Goal: Task Accomplishment & Management: Manage account settings

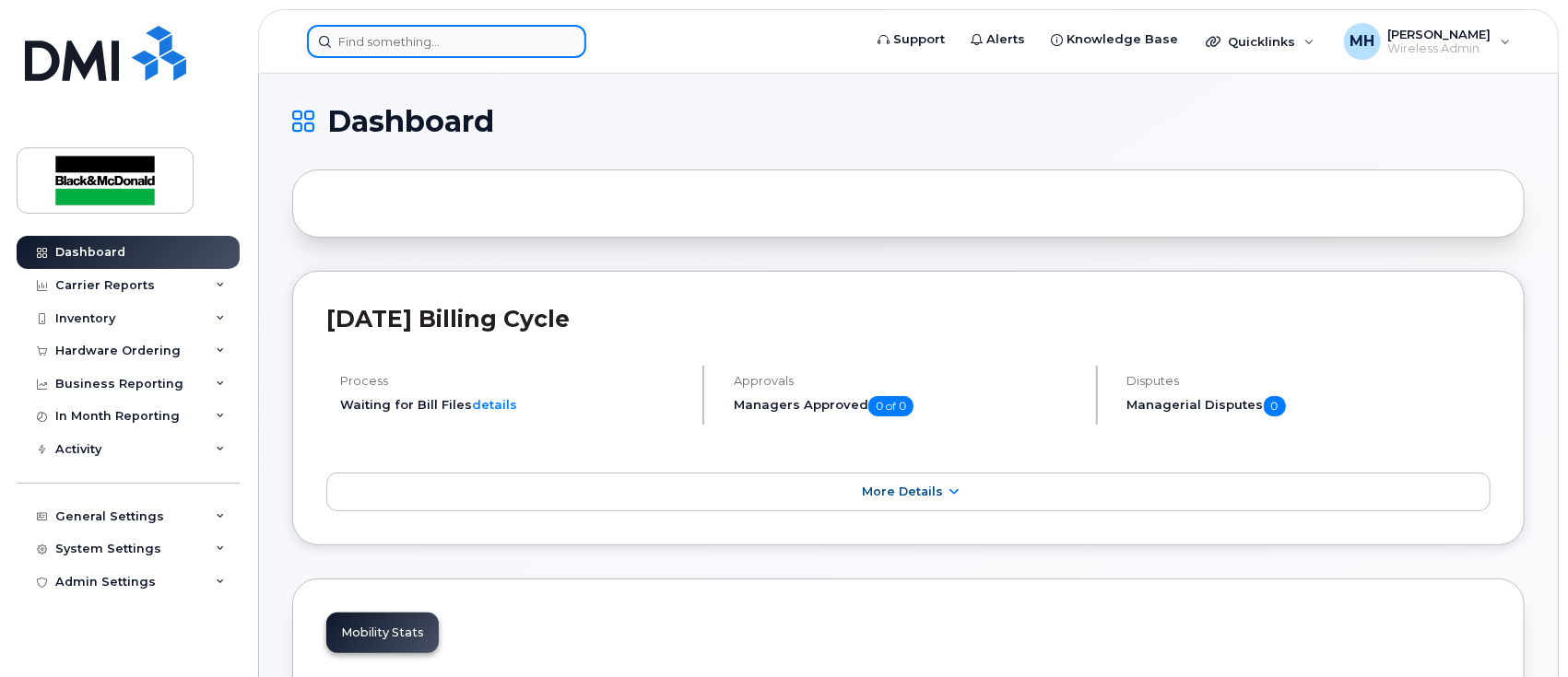
click at [412, 54] on input at bounding box center [447, 41] width 279 height 33
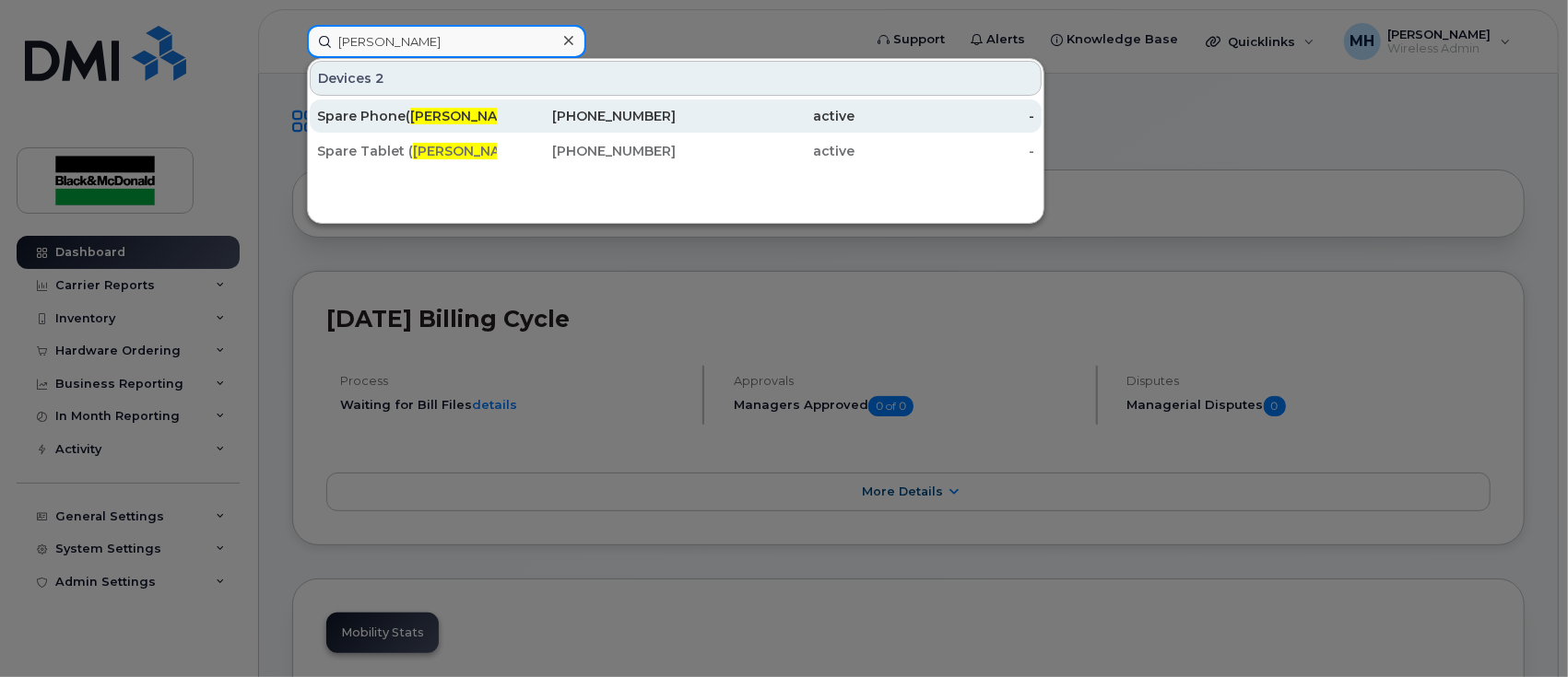
type input "luisa gomez"
click at [465, 116] on span "Luisa Gomez" at bounding box center [466, 116] width 112 height 16
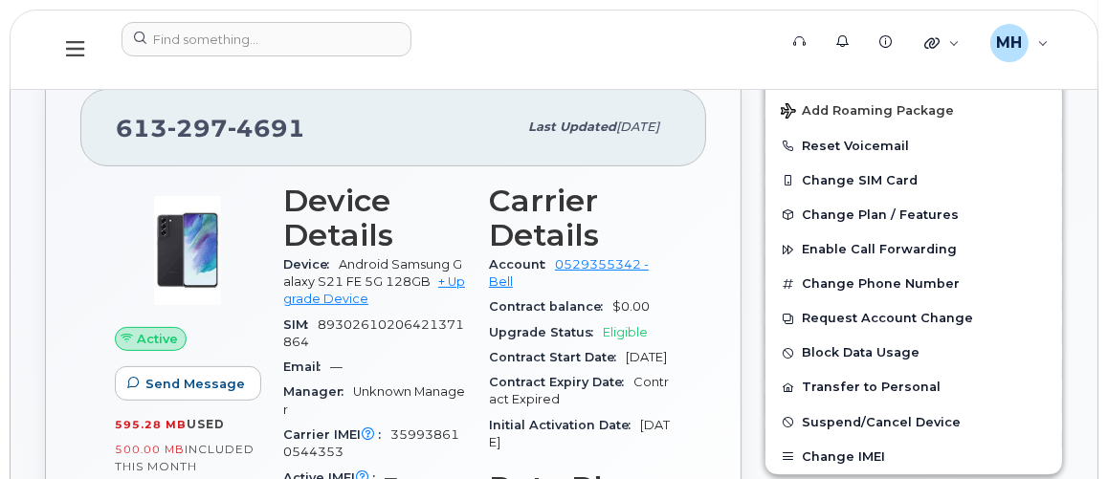
scroll to position [296, 0]
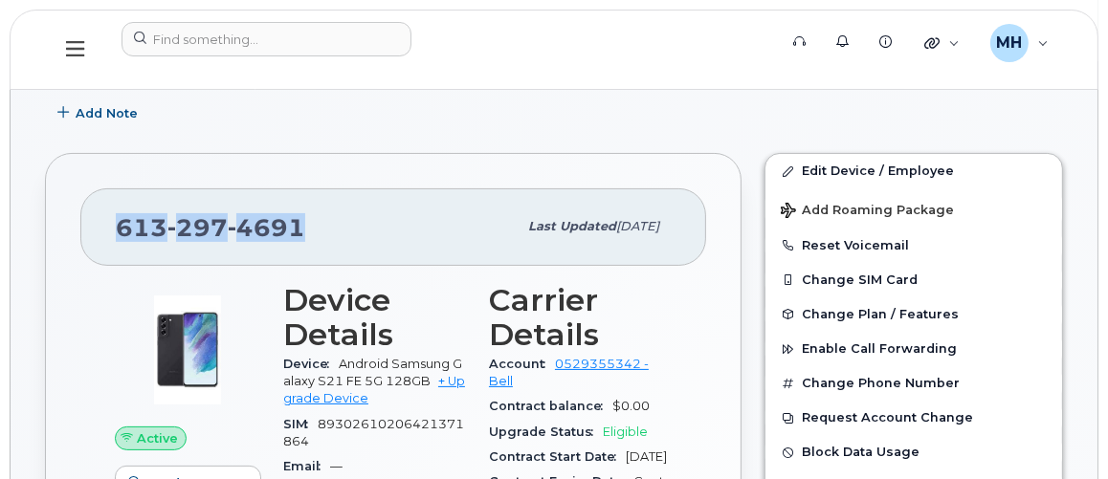
drag, startPoint x: 322, startPoint y: 221, endPoint x: 304, endPoint y: 283, distance: 64.8
click at [120, 217] on div "613 297 4691" at bounding box center [316, 227] width 401 height 40
copy span "613 297 4691"
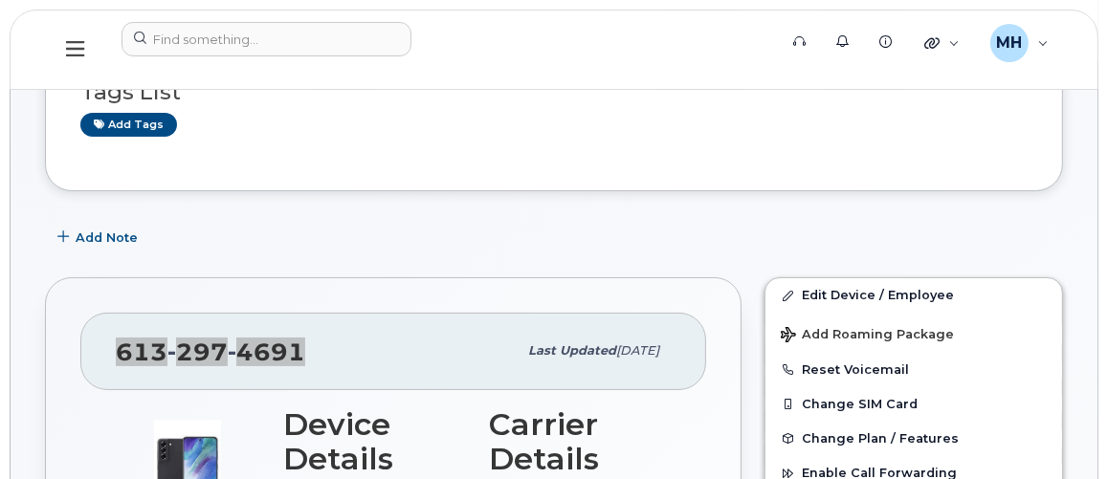
scroll to position [439, 0]
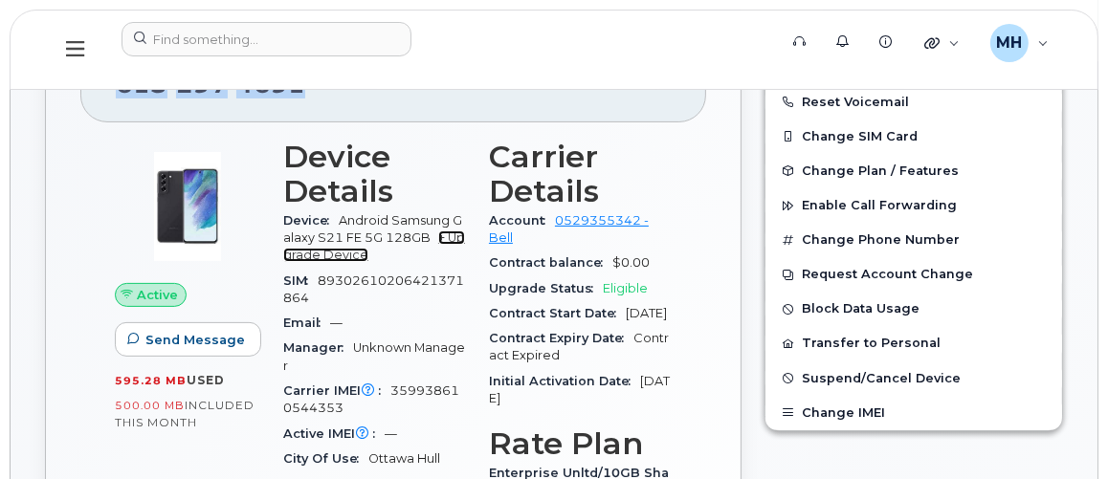
click at [338, 253] on link "+ Upgrade Device" at bounding box center [374, 247] width 182 height 32
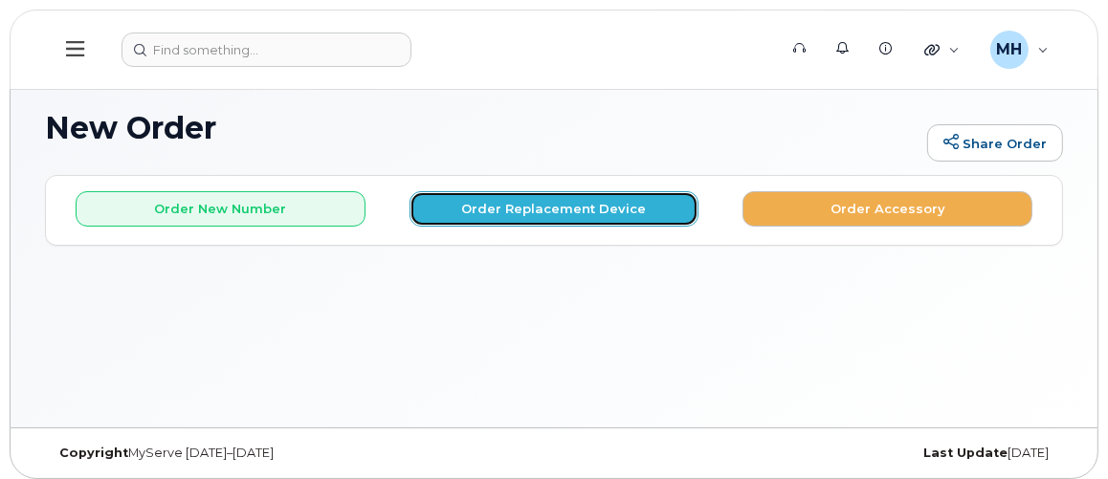
click at [547, 211] on button "Order Replacement Device" at bounding box center [555, 208] width 290 height 35
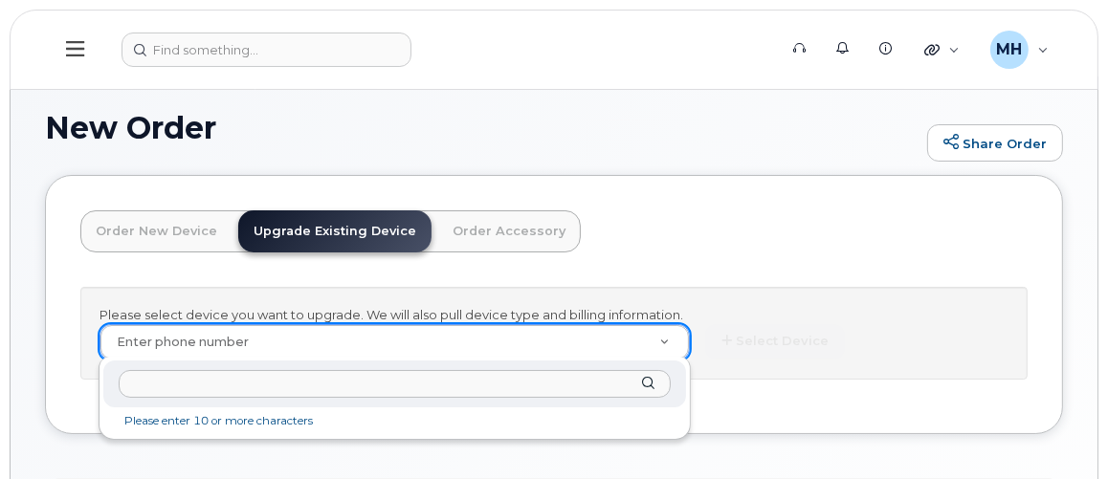
click at [212, 389] on input "text" at bounding box center [395, 384] width 552 height 28
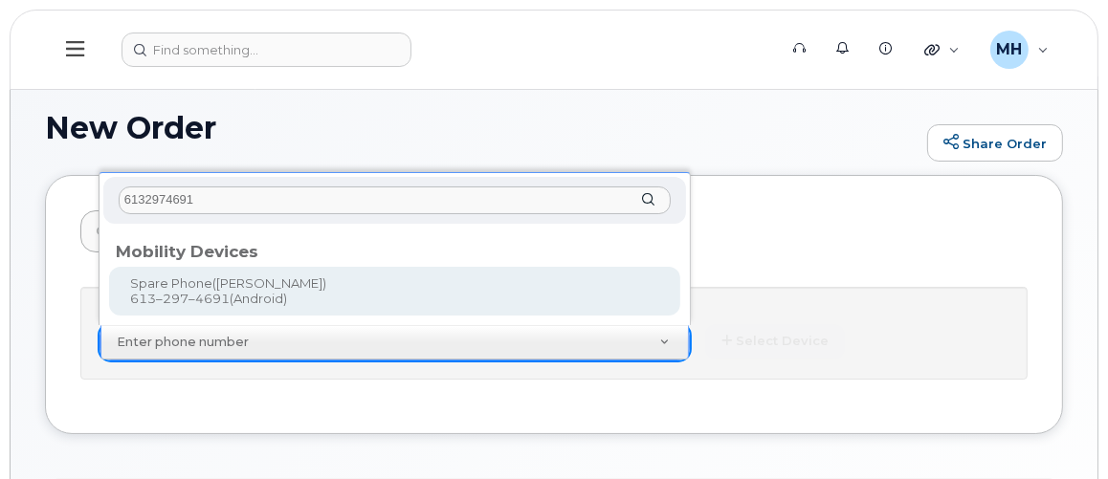
type input "6132974691"
type input "695682"
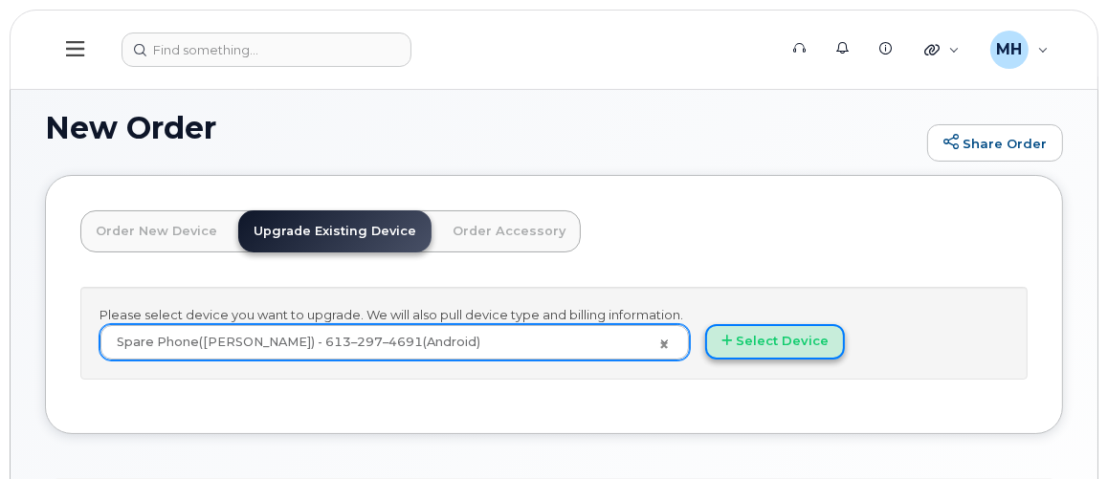
click at [777, 339] on button "Select Device" at bounding box center [775, 341] width 140 height 35
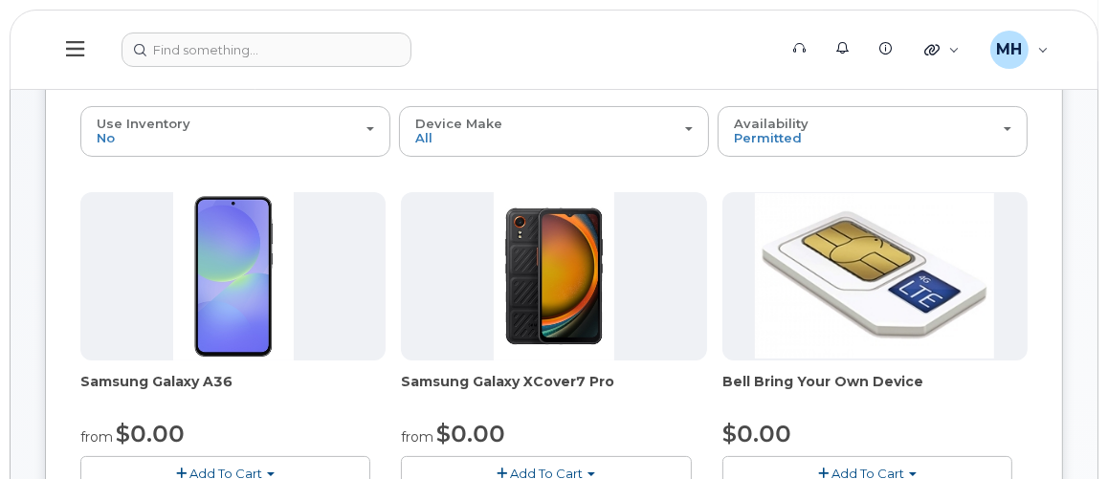
scroll to position [347, 0]
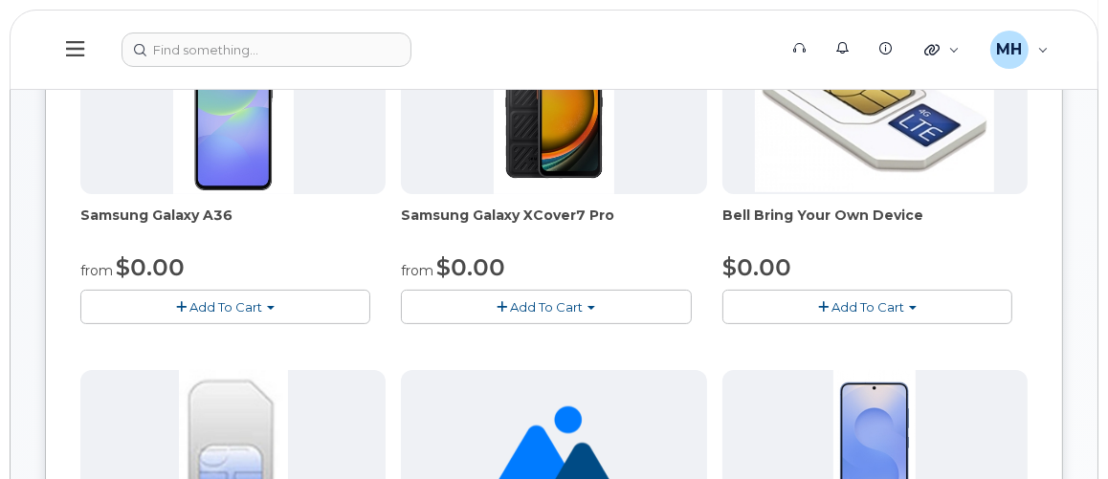
click at [243, 313] on button "Add To Cart" at bounding box center [225, 306] width 290 height 33
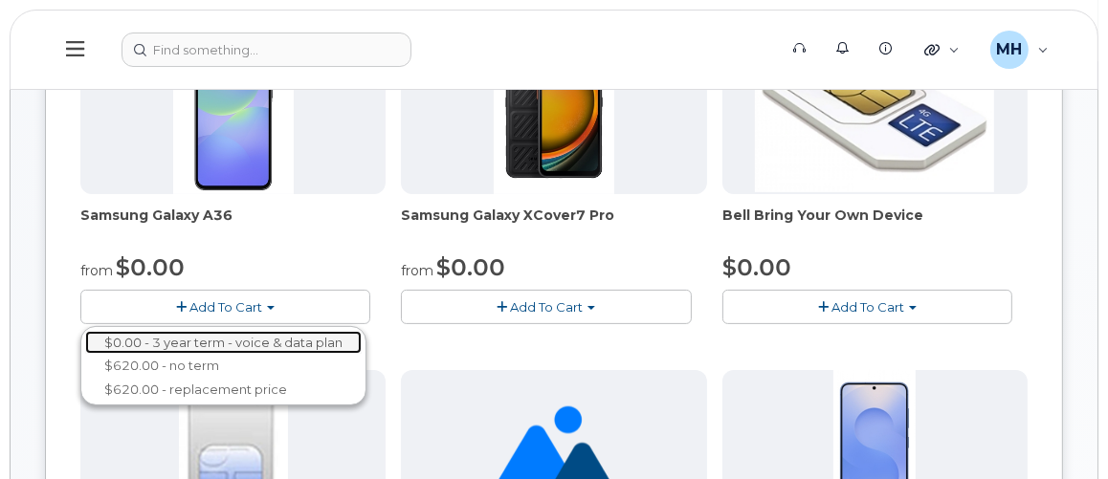
click at [228, 342] on link "$0.00 - 3 year term - voice & data plan" at bounding box center [223, 343] width 277 height 24
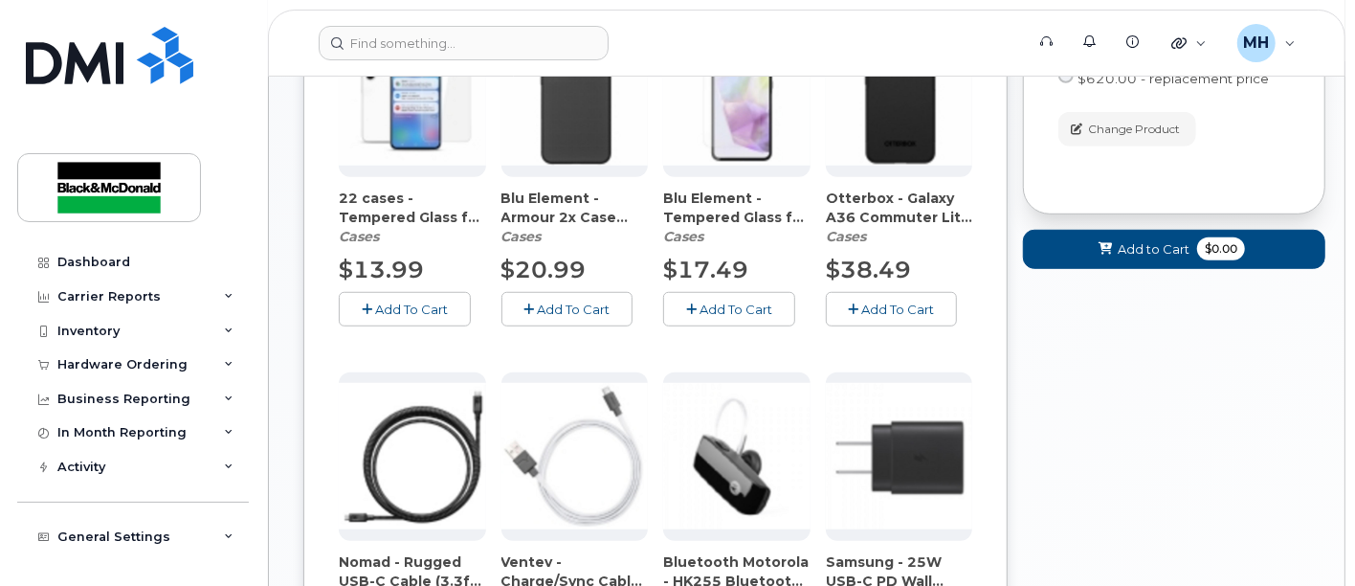
scroll to position [574, 0]
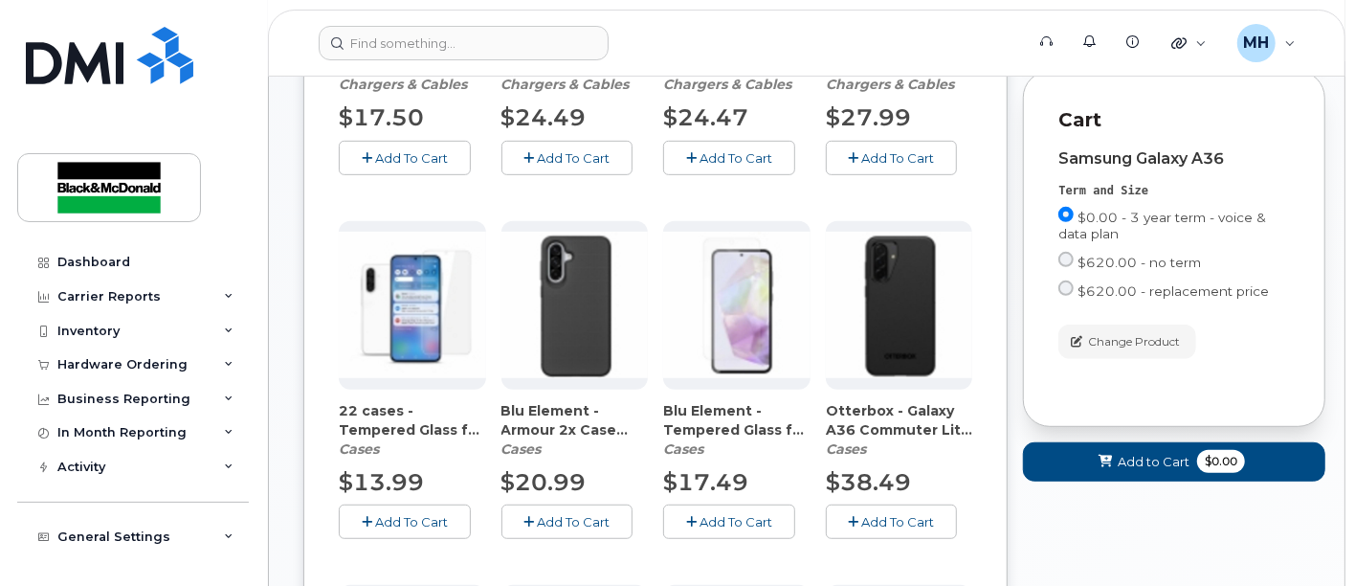
click at [423, 344] on img at bounding box center [412, 305] width 147 height 147
click at [398, 478] on button "Add To Cart" at bounding box center [405, 520] width 132 height 33
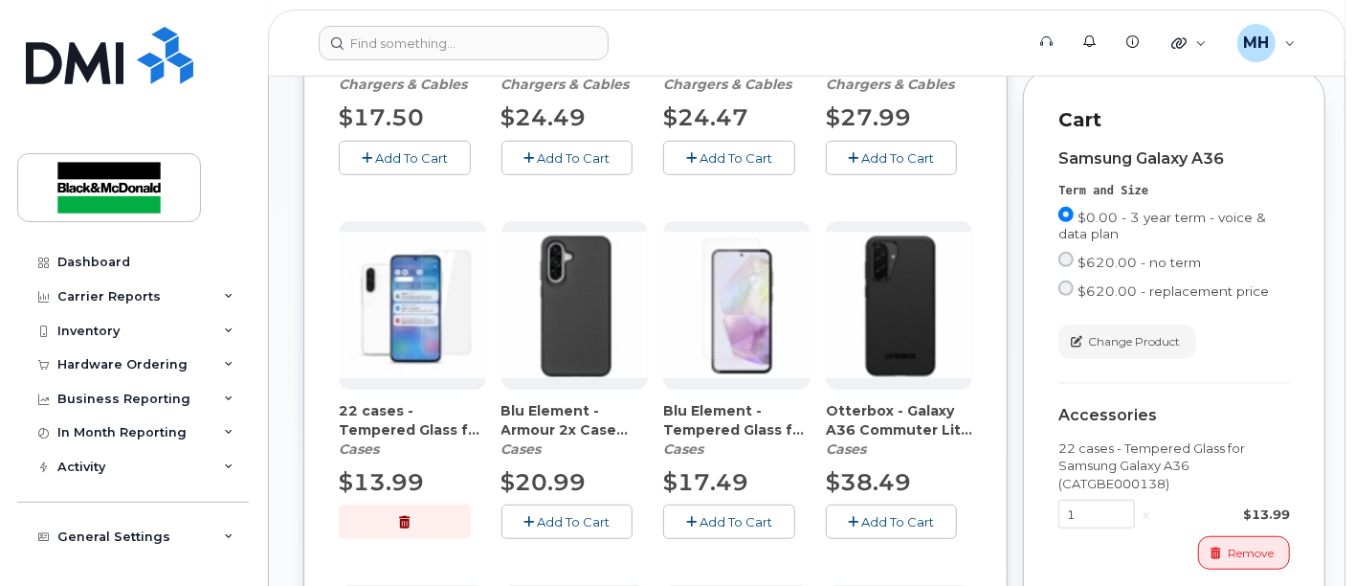
click at [560, 478] on span "Add To Cart" at bounding box center [573, 521] width 73 height 15
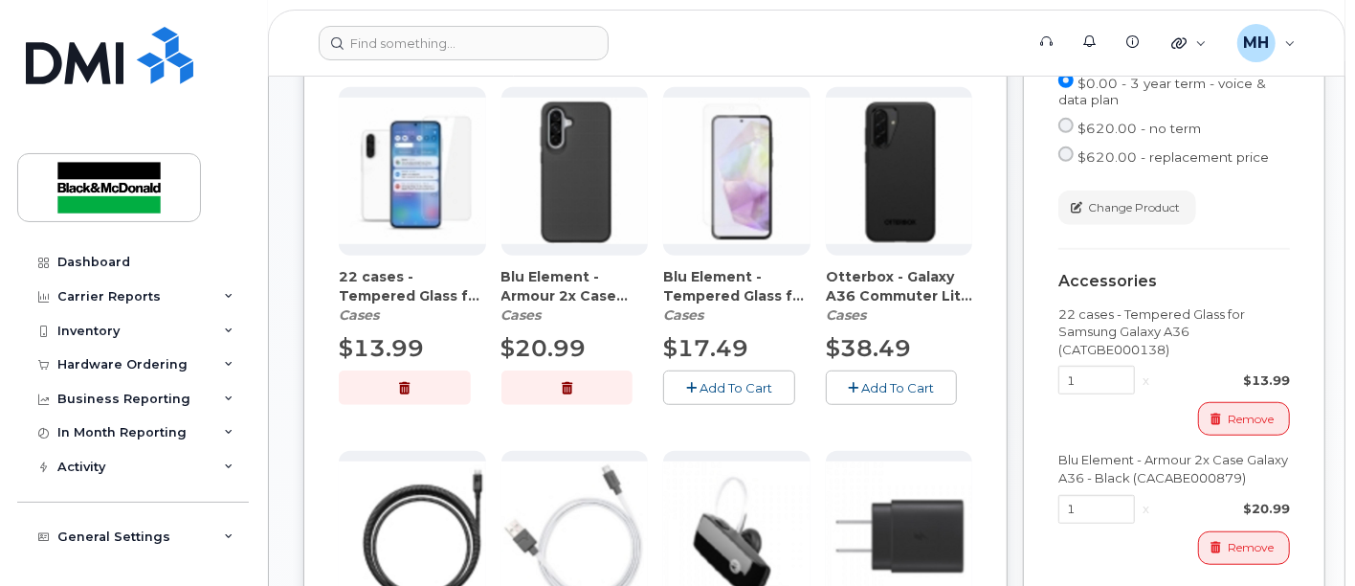
scroll to position [1000, 0]
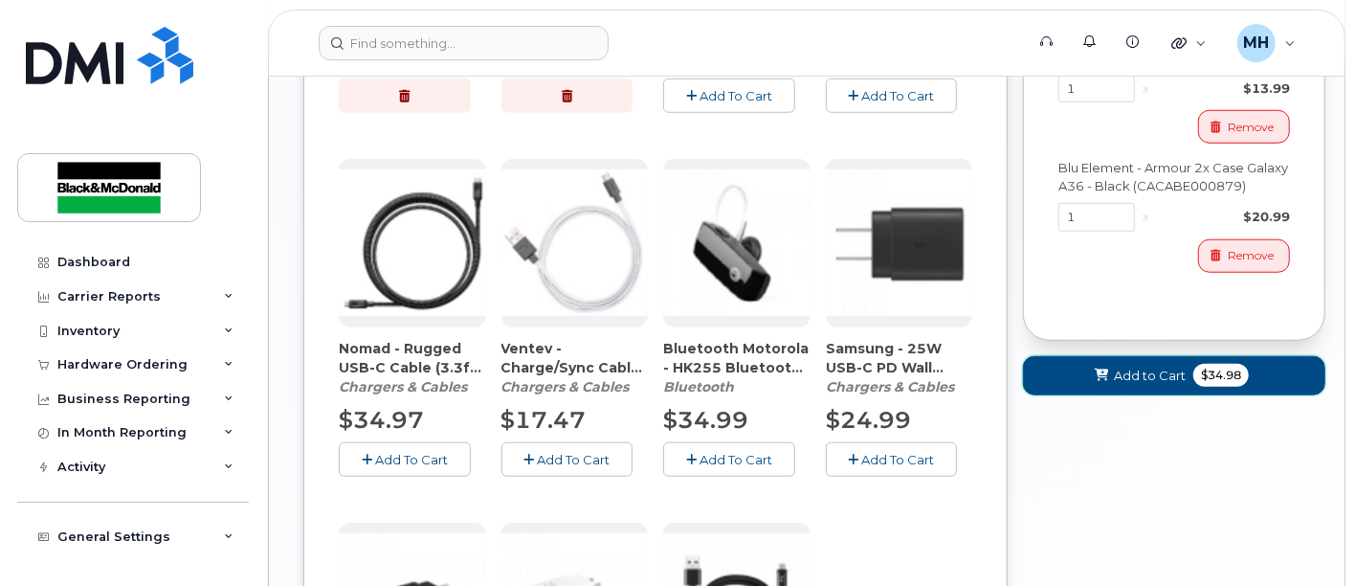
click at [1107, 373] on span "Add to Cart" at bounding box center [1150, 376] width 72 height 18
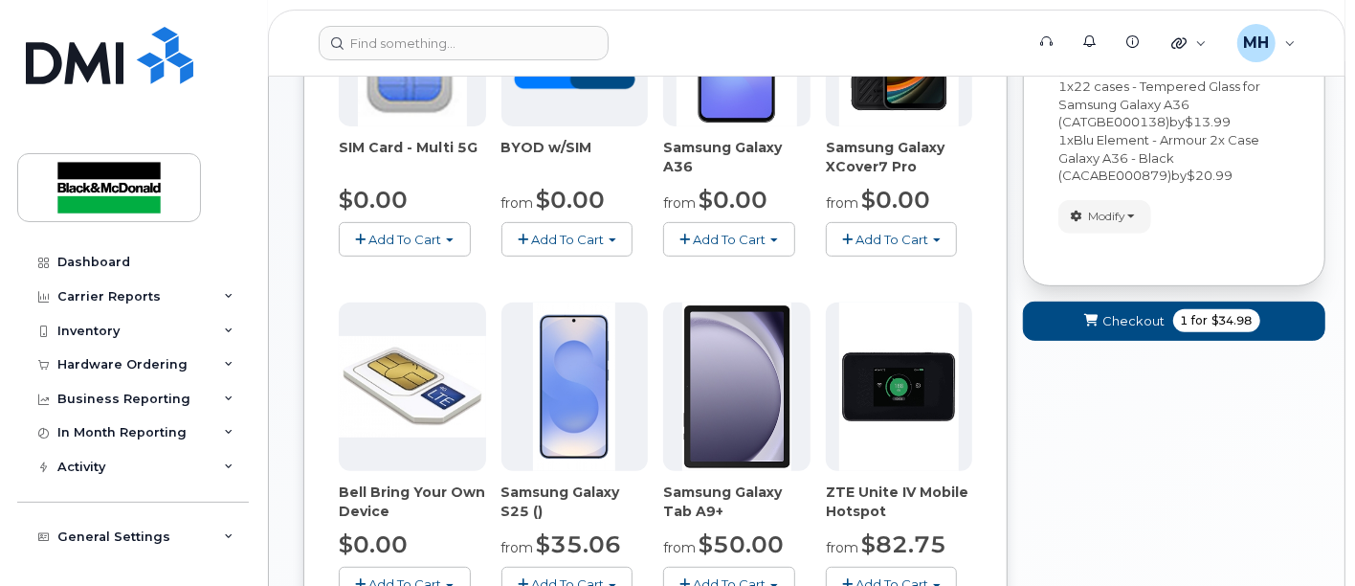
scroll to position [425, 0]
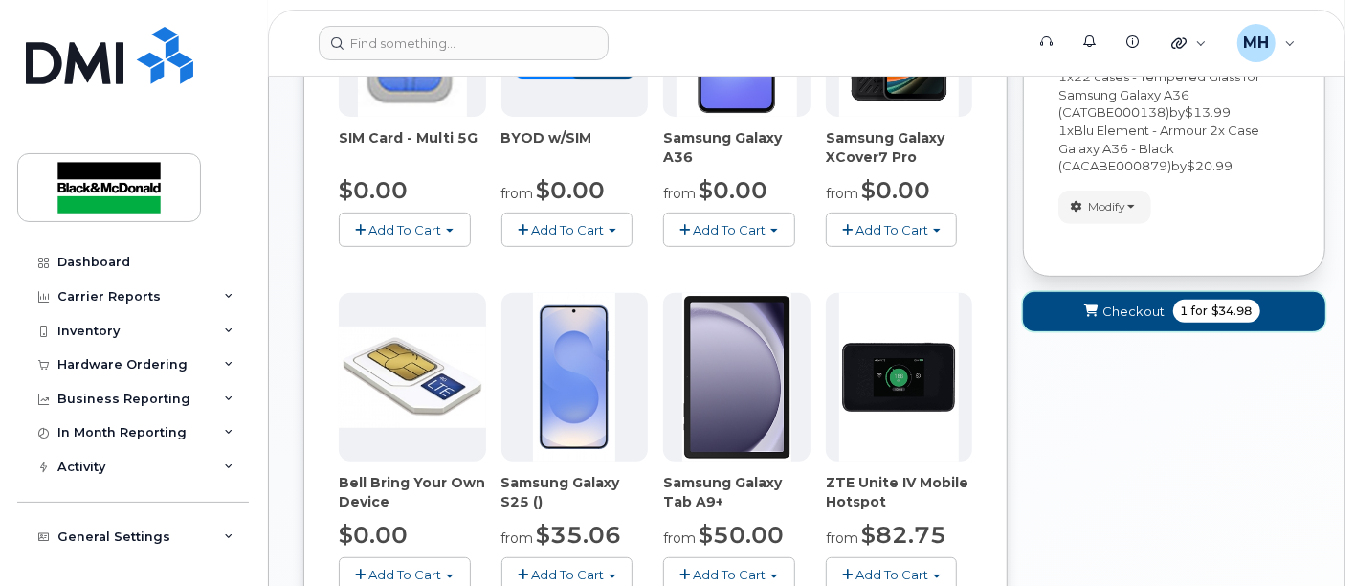
click at [1107, 313] on span "Checkout" at bounding box center [1134, 311] width 62 height 18
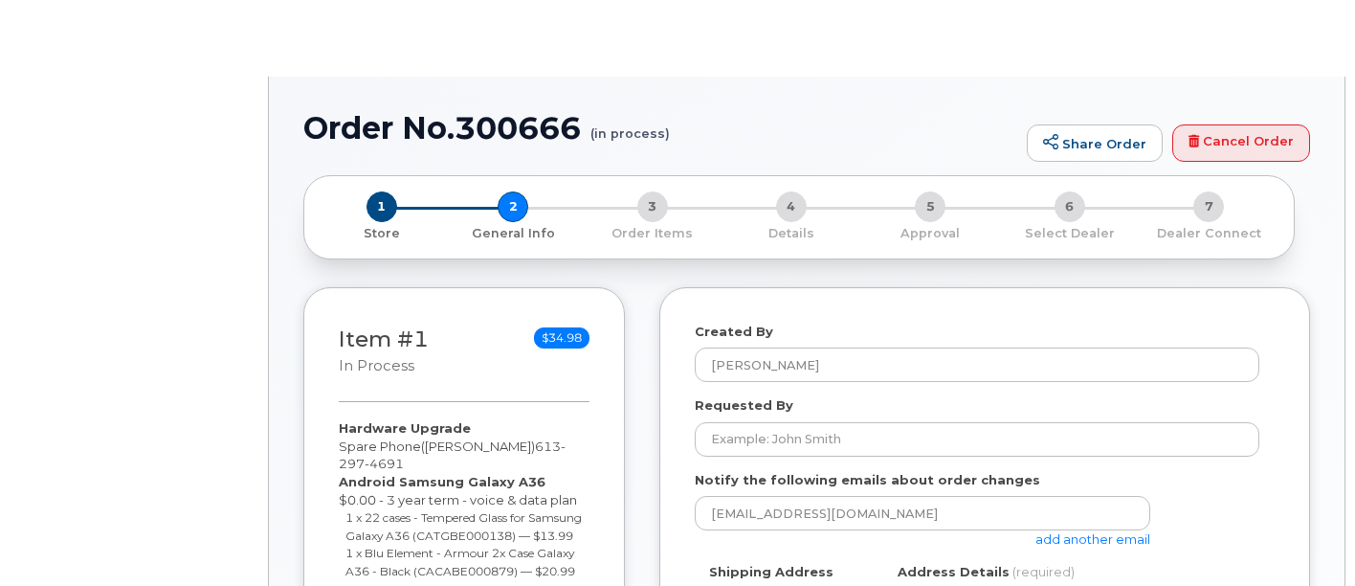
select select
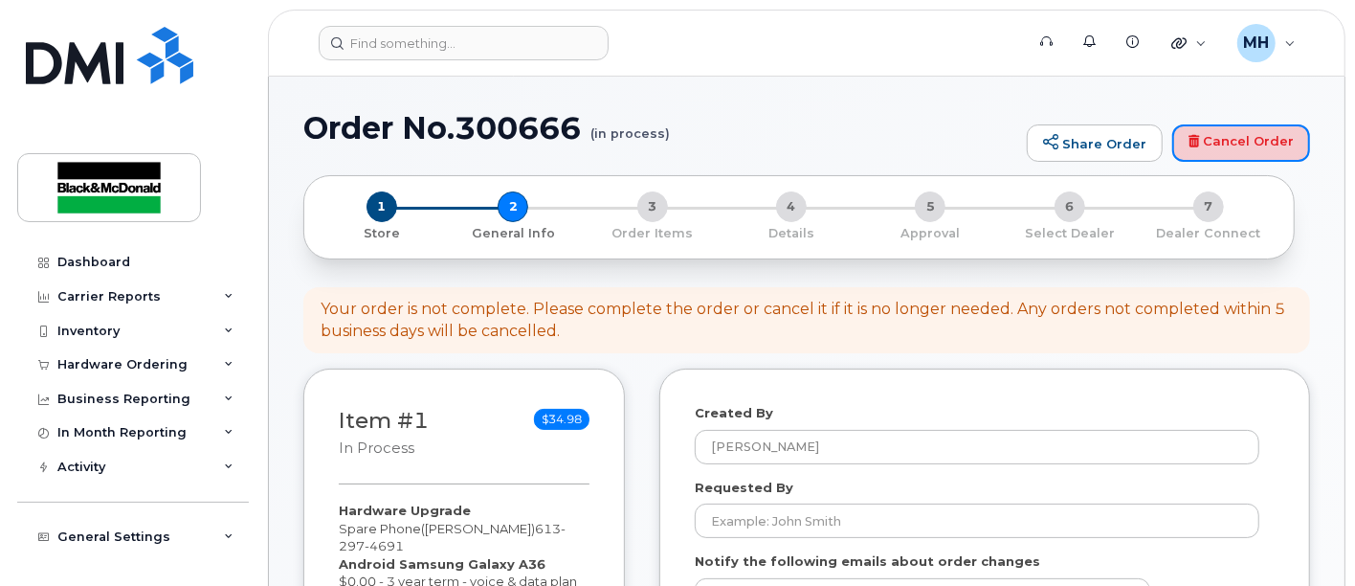
drag, startPoint x: 1260, startPoint y: 140, endPoint x: 760, endPoint y: 67, distance: 505.7
click at [1260, 140] on link "Cancel Order" at bounding box center [1241, 143] width 138 height 38
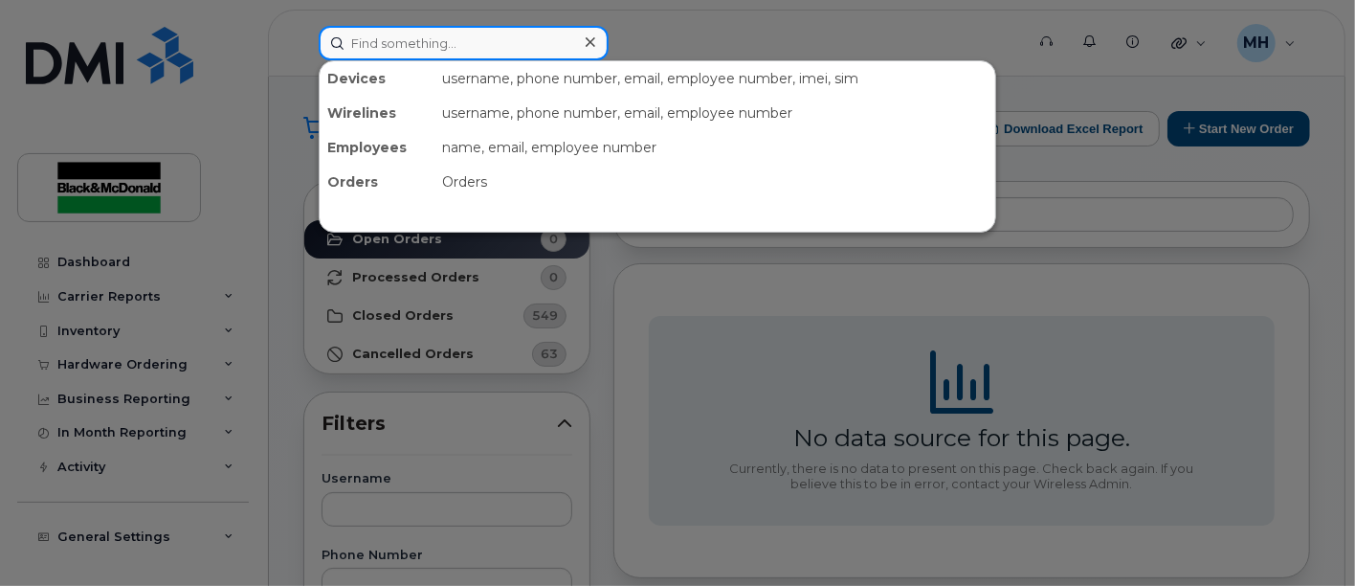
drag, startPoint x: 385, startPoint y: 33, endPoint x: 396, endPoint y: 20, distance: 17.6
click at [390, 27] on input at bounding box center [464, 43] width 290 height 34
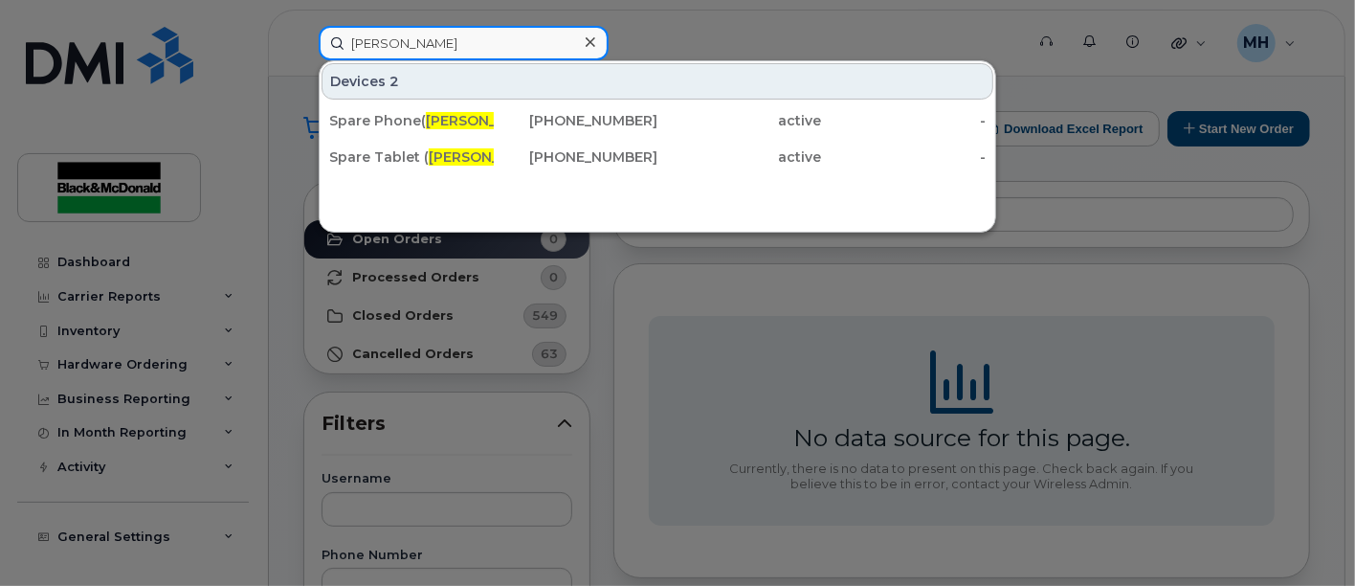
type input "Luisa Gomez"
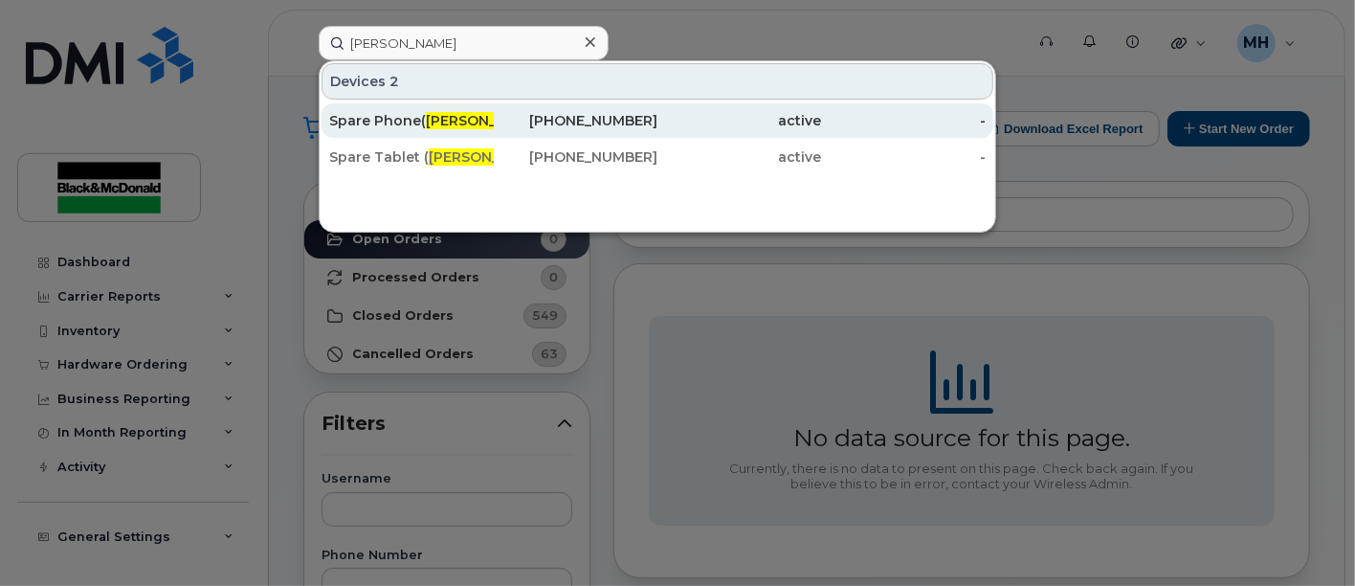
drag, startPoint x: 457, startPoint y: 111, endPoint x: 480, endPoint y: 101, distance: 24.9
click at [457, 112] on span "Luisa Gomez" at bounding box center [484, 120] width 116 height 17
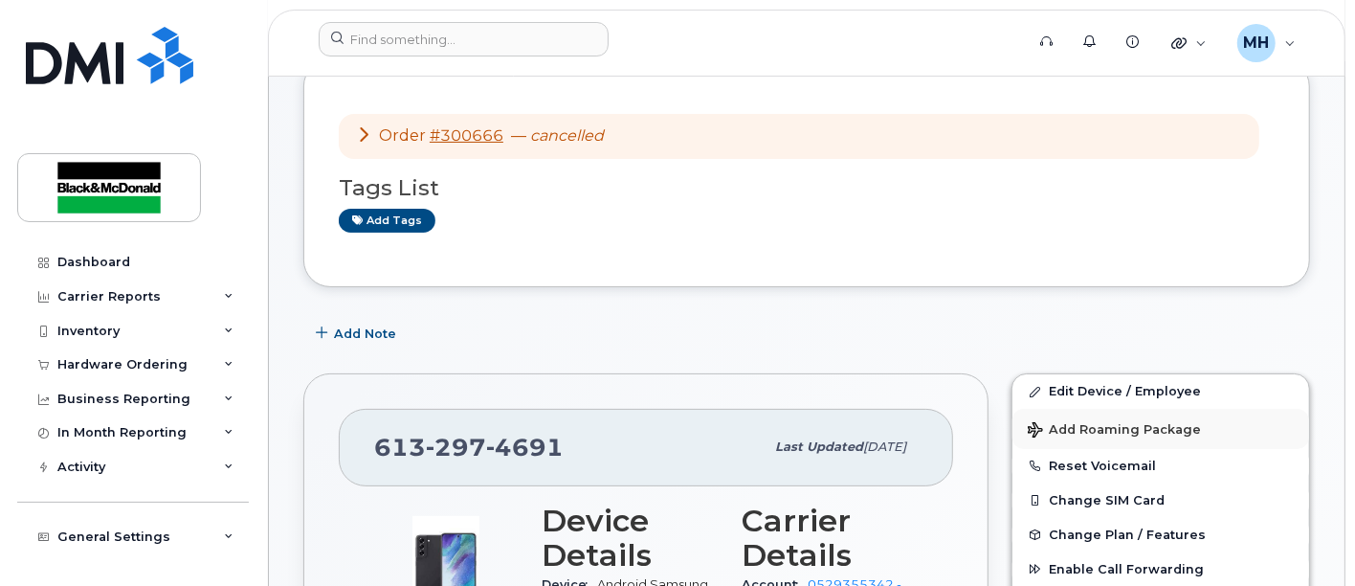
scroll to position [319, 0]
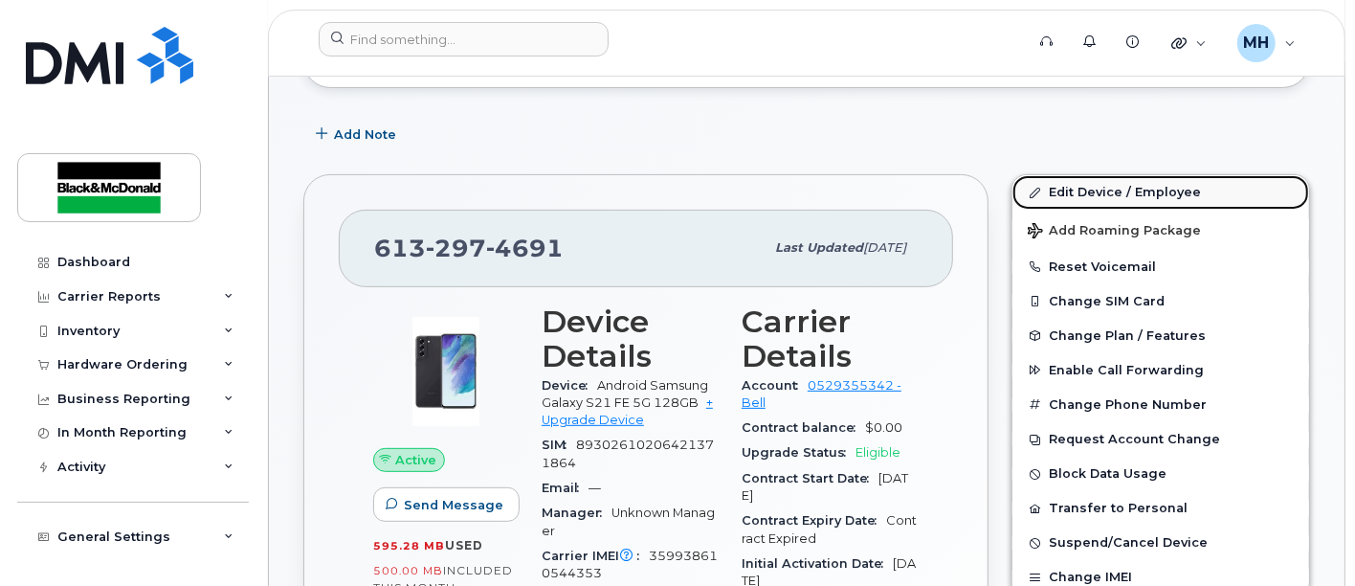
click at [1126, 184] on link "Edit Device / Employee" at bounding box center [1160, 192] width 297 height 34
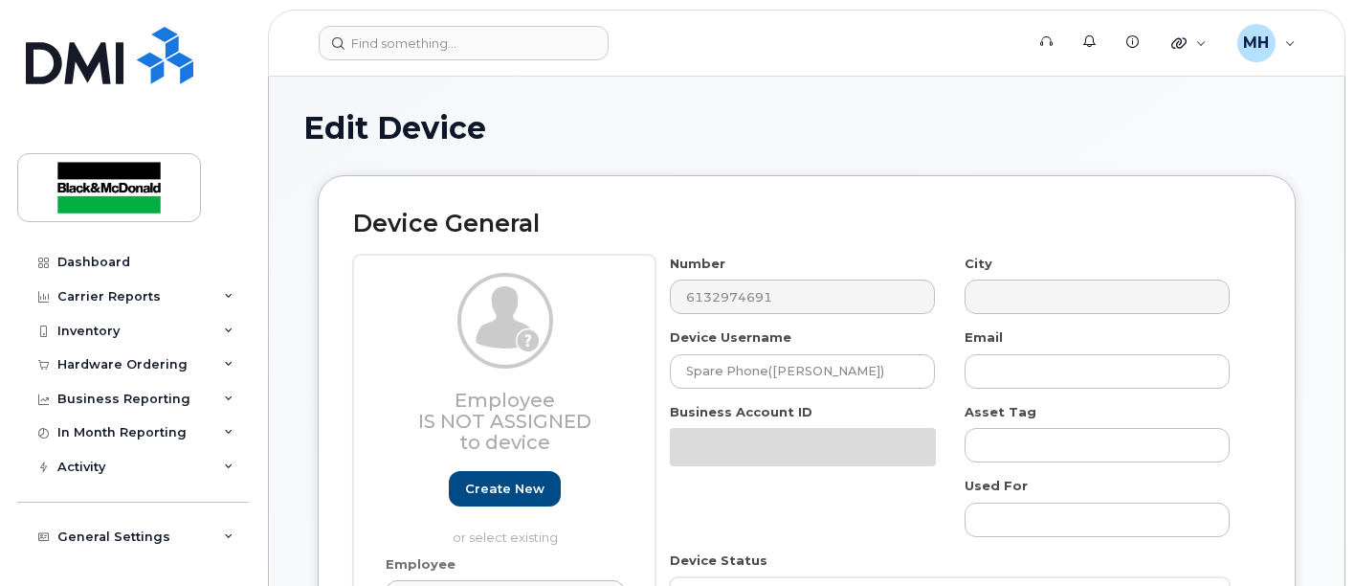
select select "10731671"
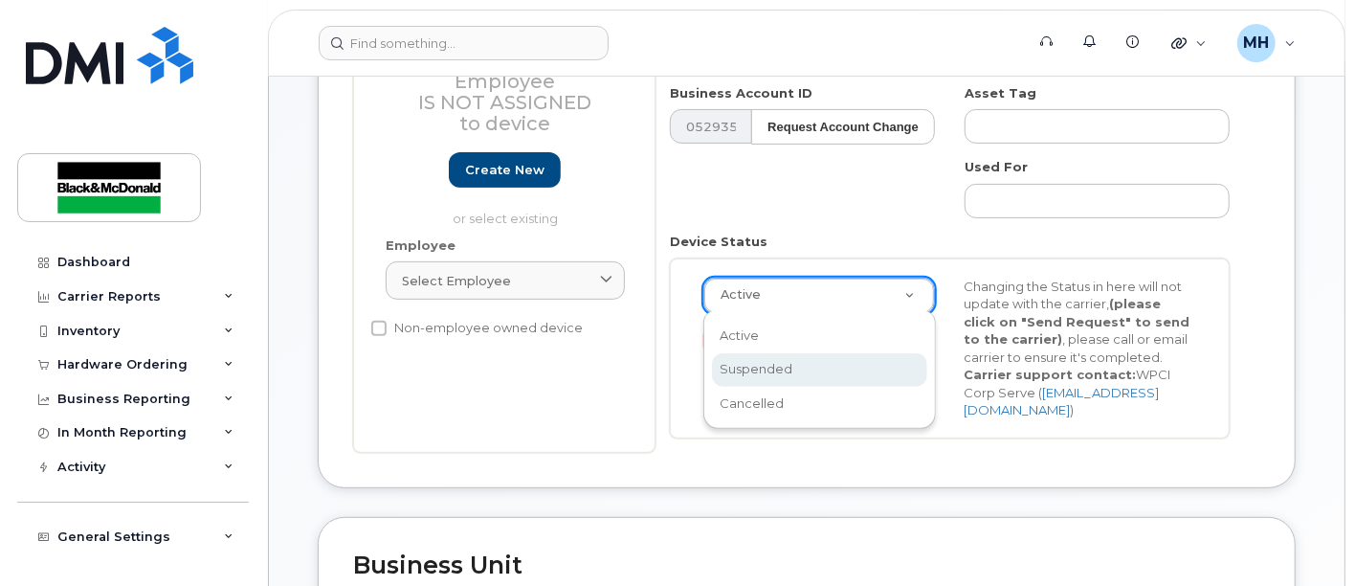
scroll to position [0, 5]
select select "suspended"
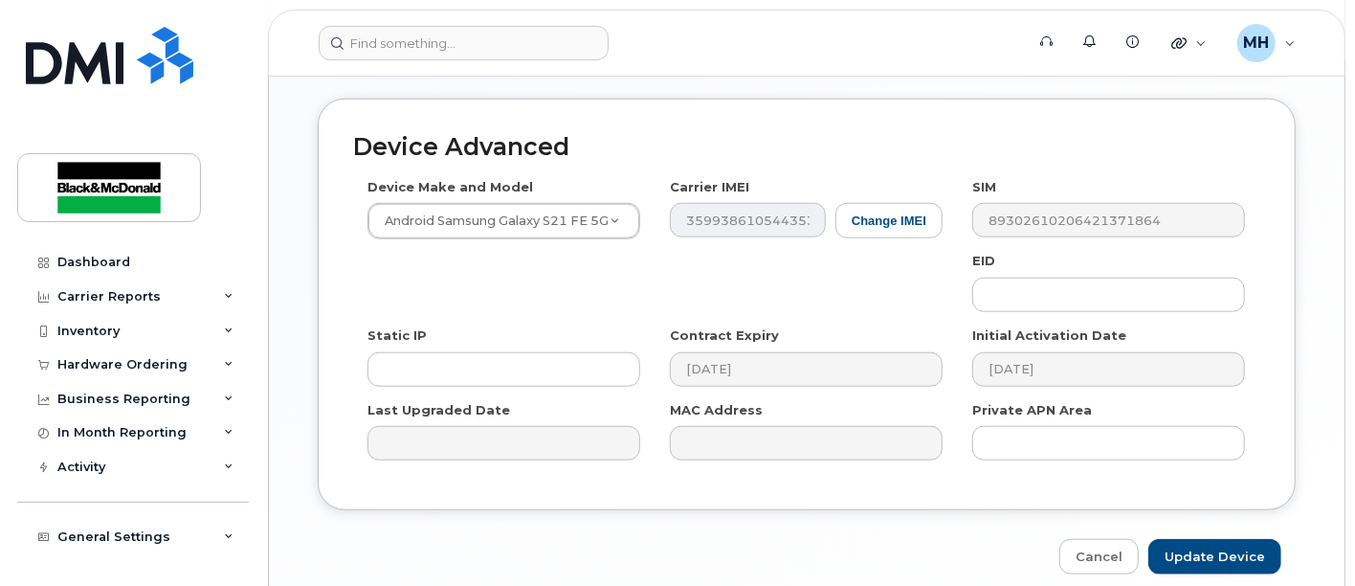
scroll to position [1126, 0]
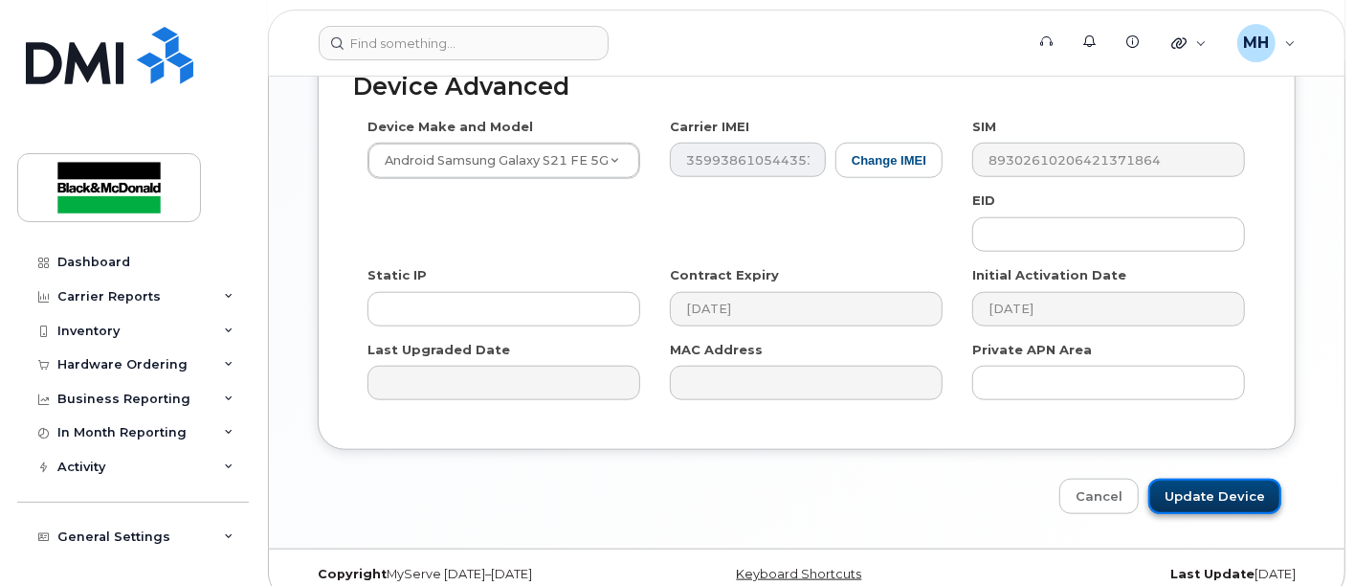
click at [1187, 478] on input "Update Device" at bounding box center [1214, 495] width 133 height 35
type input "Saving..."
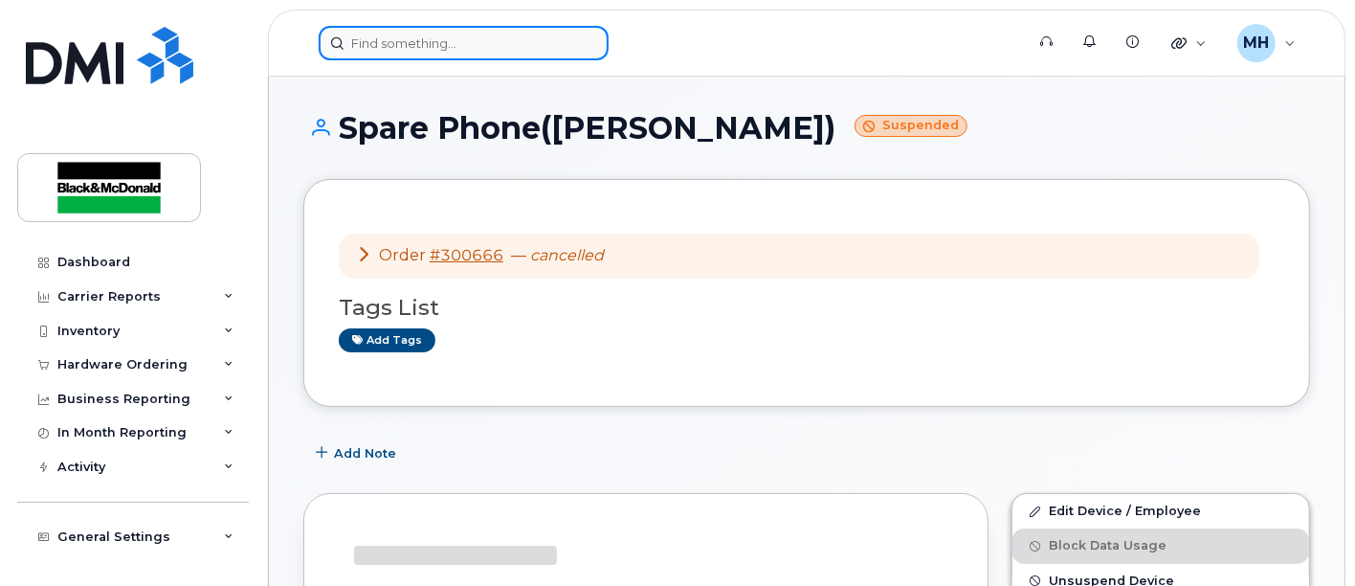
drag, startPoint x: 436, startPoint y: 39, endPoint x: 428, endPoint y: 33, distance: 10.9
click at [433, 36] on input at bounding box center [464, 43] width 290 height 34
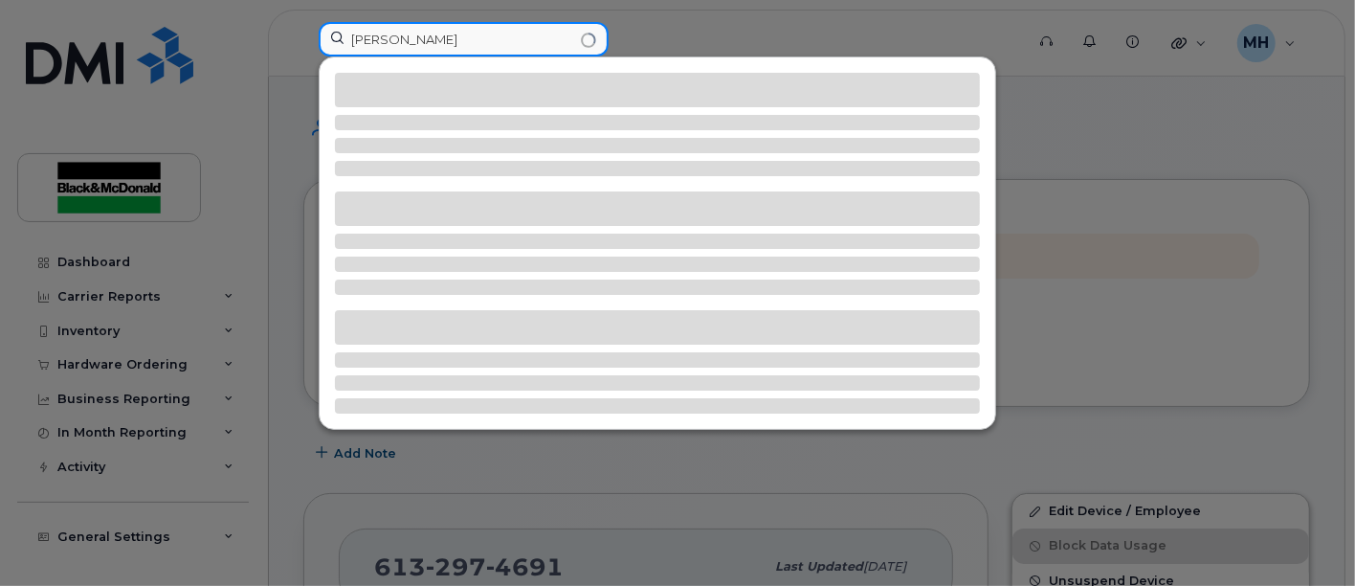
type input "[PERSON_NAME]"
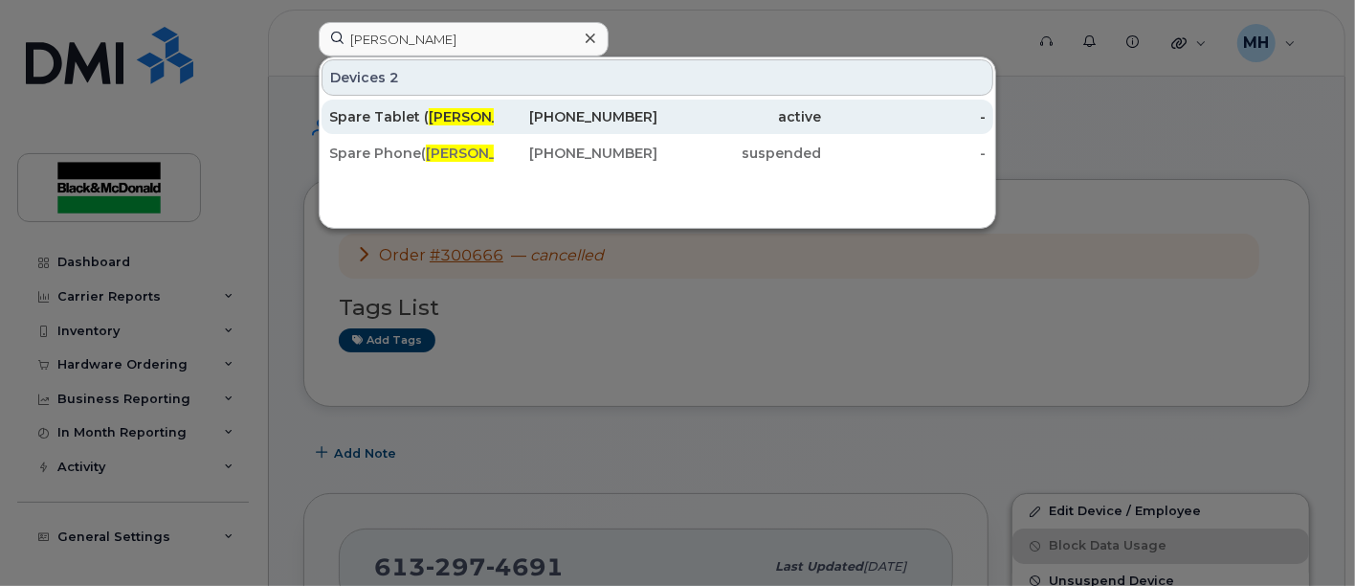
click at [453, 115] on span "[PERSON_NAME]" at bounding box center [487, 116] width 116 height 17
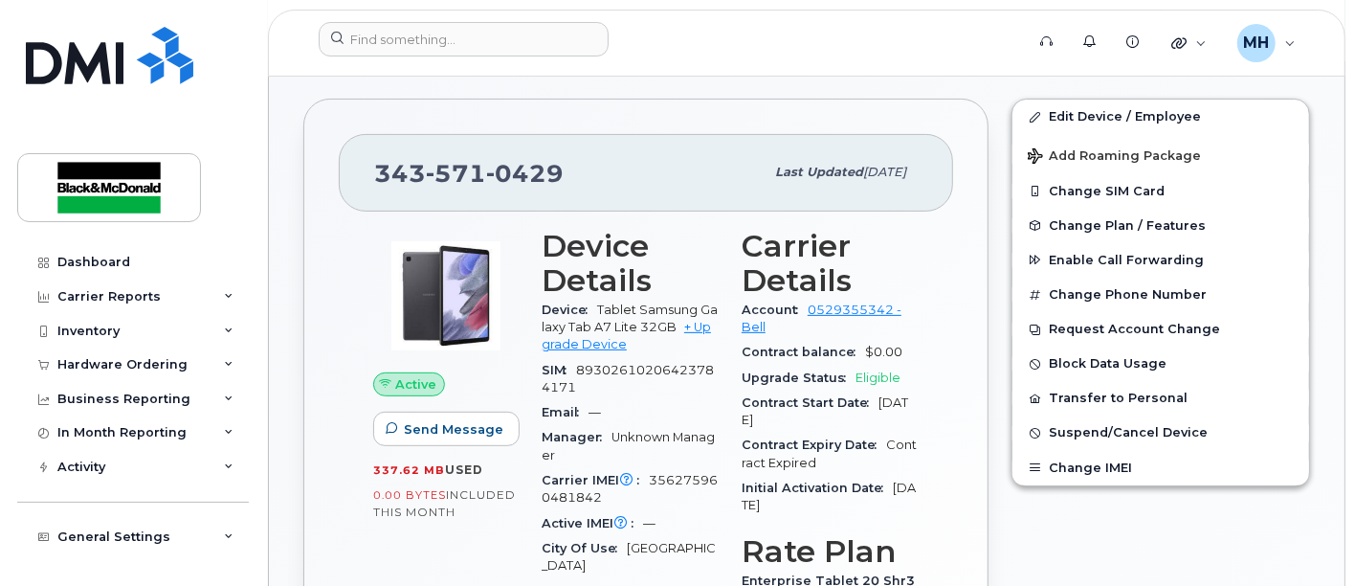
scroll to position [212, 0]
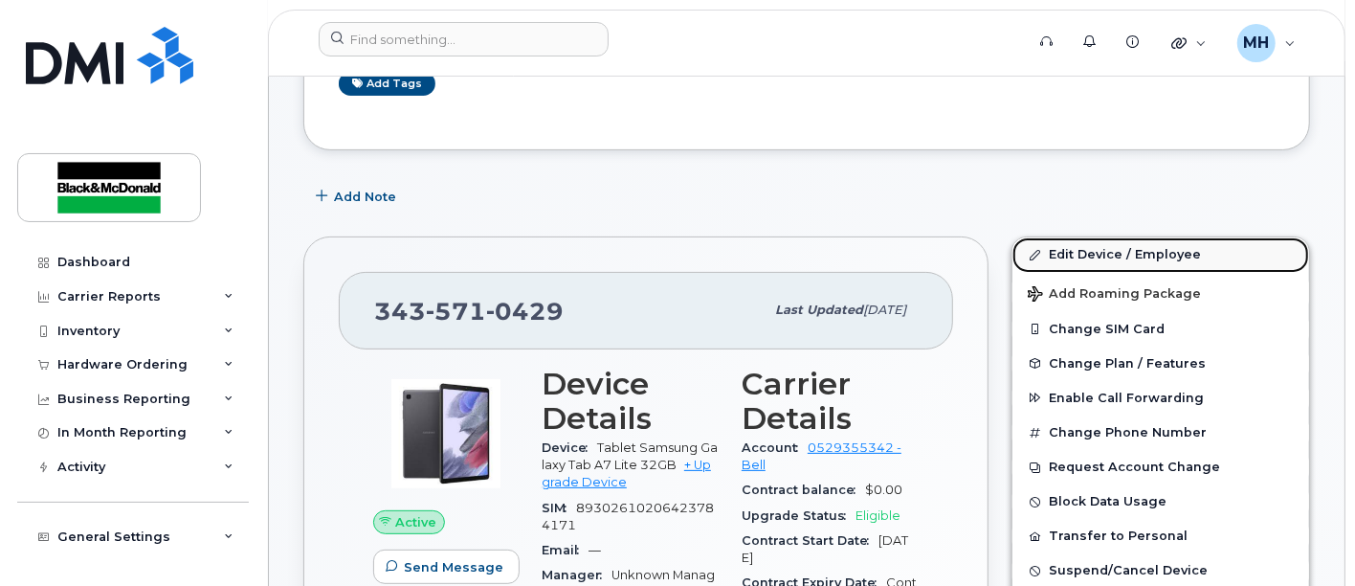
click at [1154, 253] on link "Edit Device / Employee" at bounding box center [1160, 254] width 297 height 34
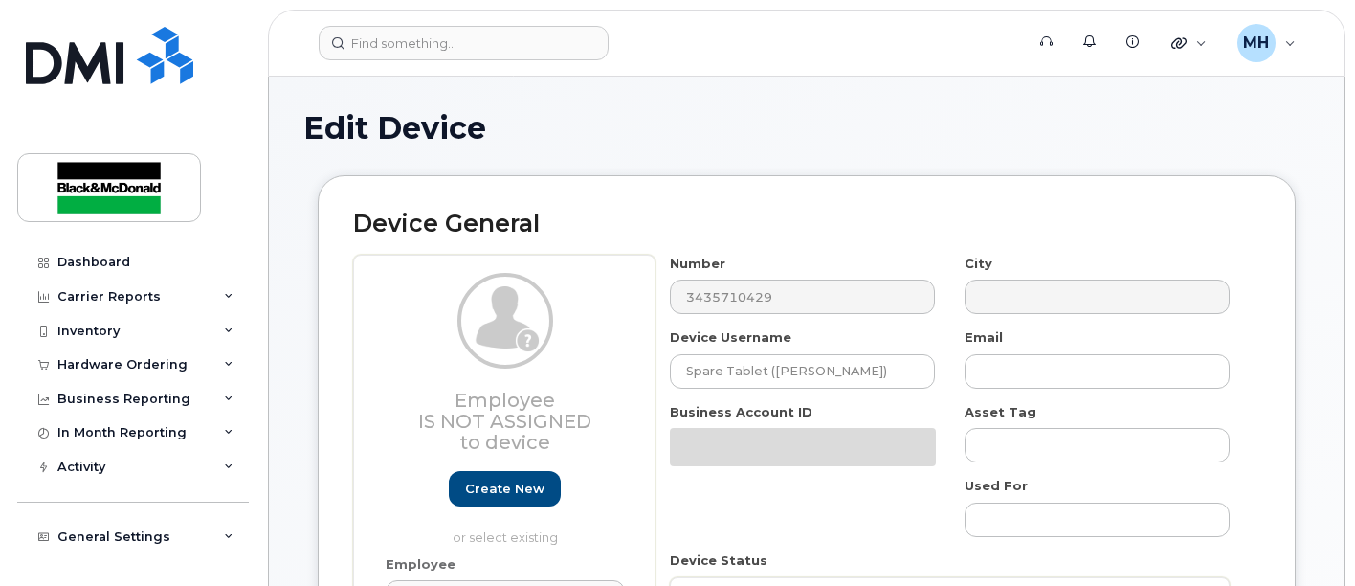
select select "10731671"
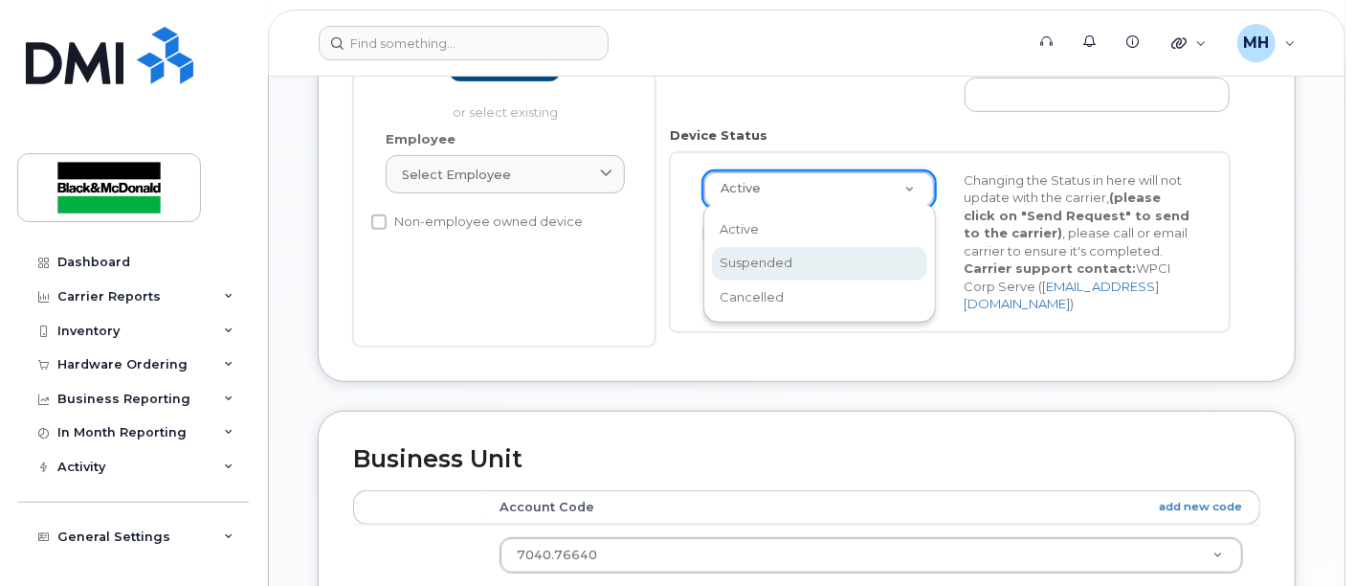
scroll to position [0, 5]
select select "suspended"
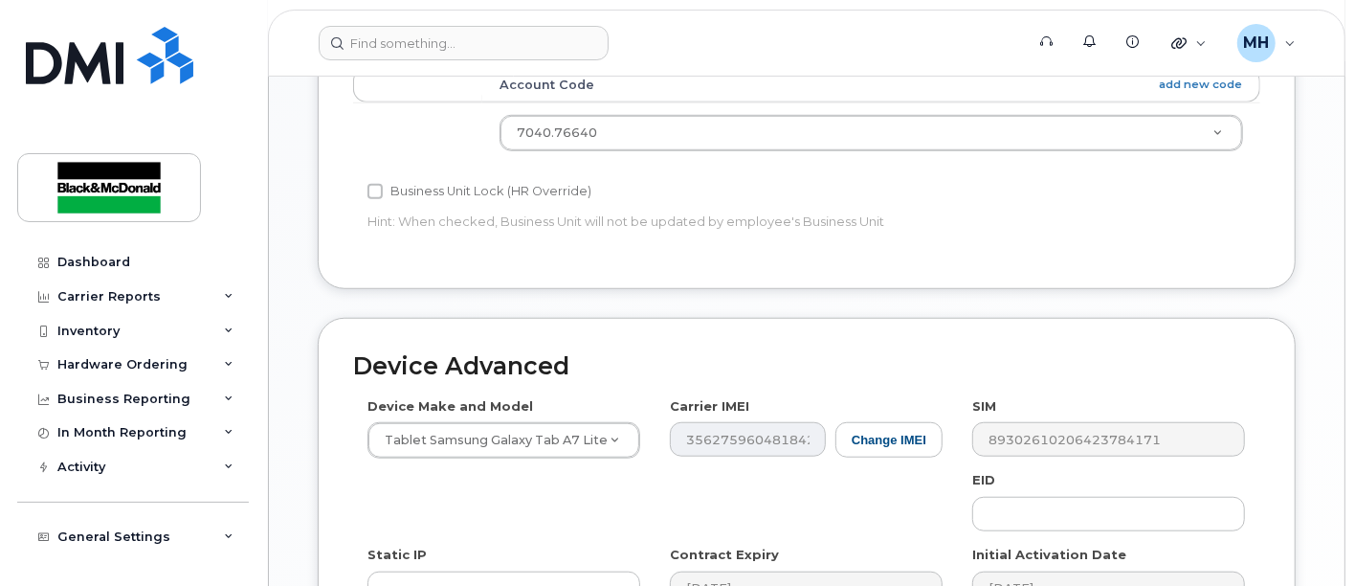
scroll to position [1126, 0]
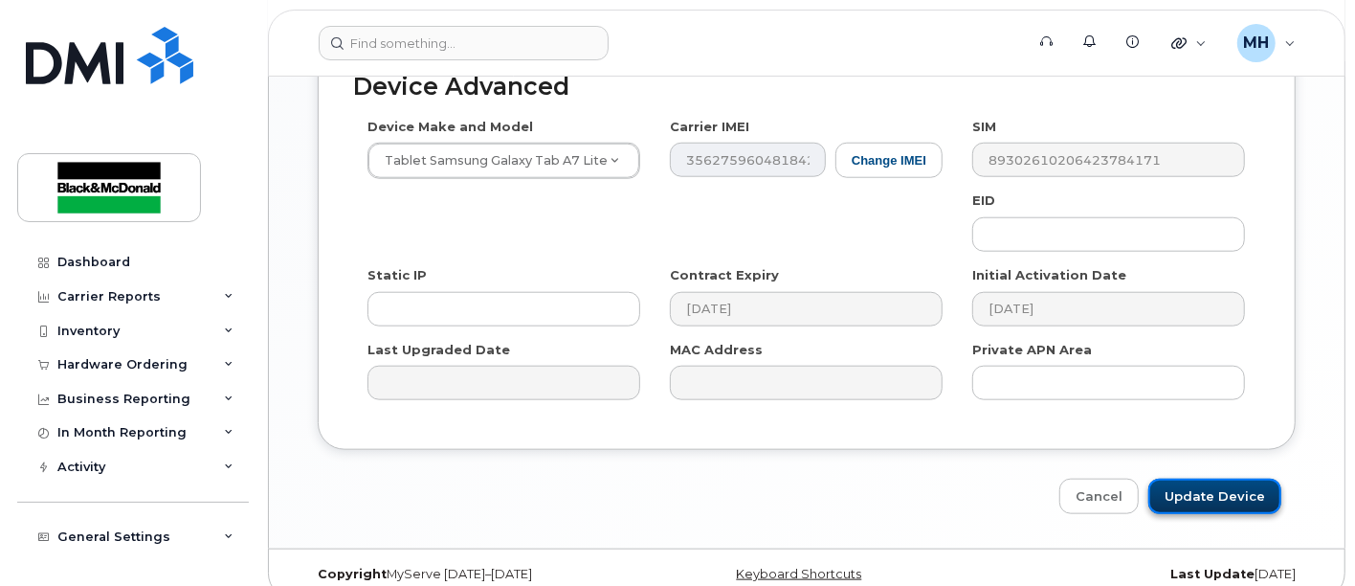
click at [1209, 478] on input "Update Device" at bounding box center [1214, 495] width 133 height 35
type input "Saving..."
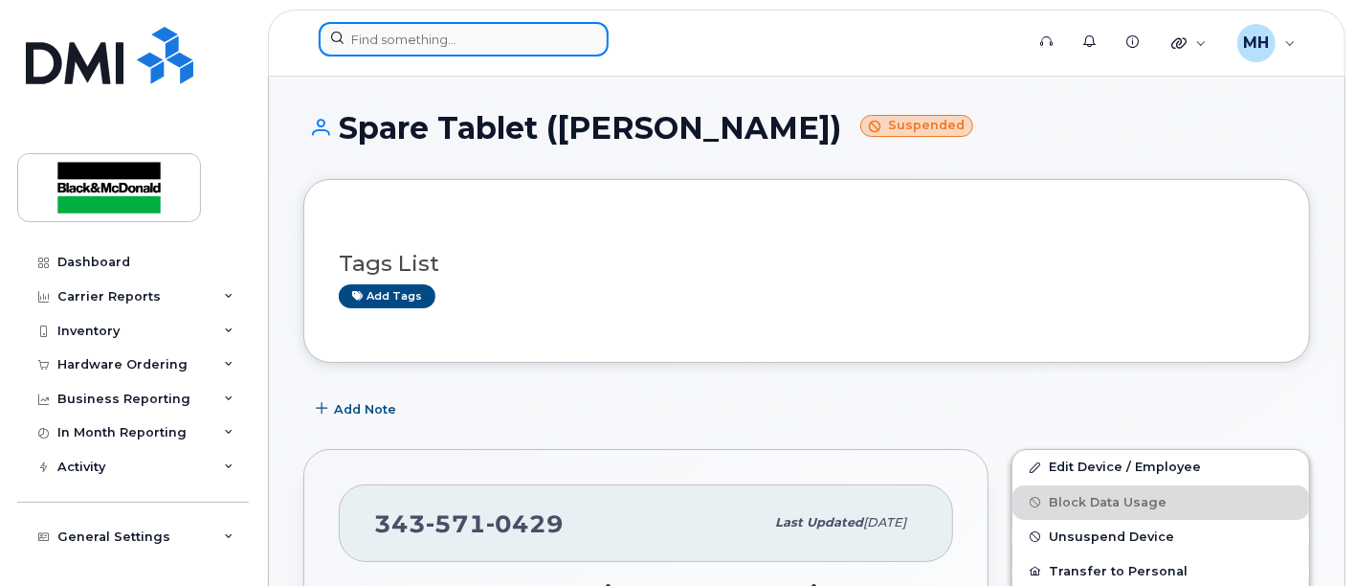
drag, startPoint x: 457, startPoint y: 24, endPoint x: 449, endPoint y: 36, distance: 15.1
click at [451, 31] on input at bounding box center [464, 39] width 290 height 34
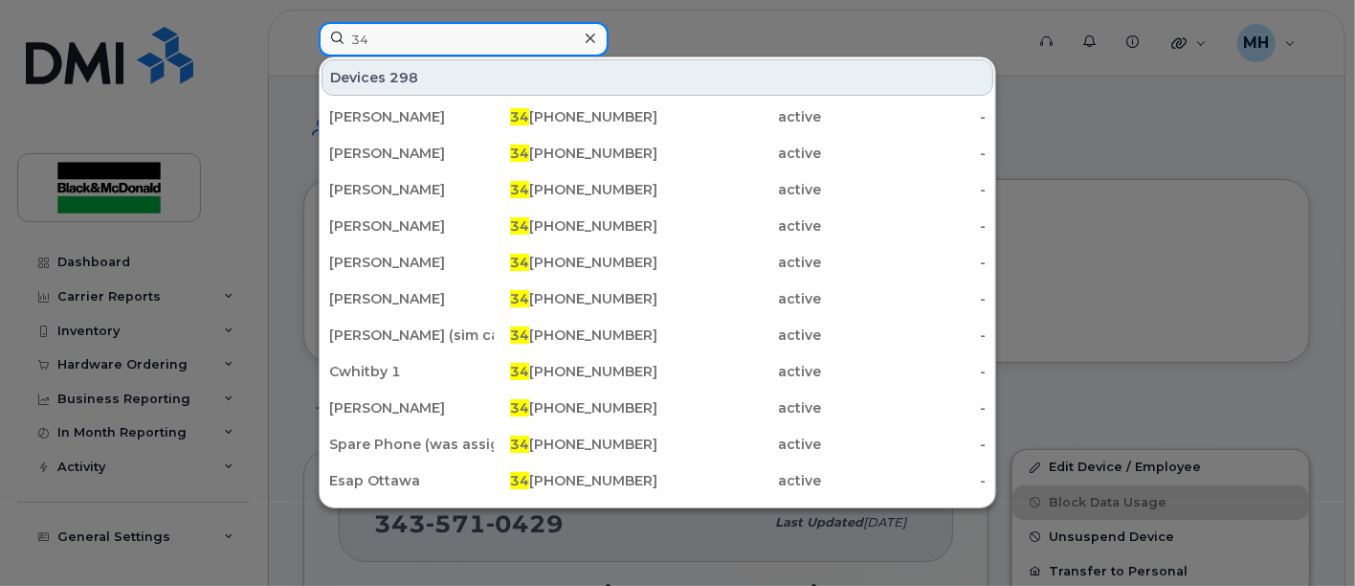
type input "3"
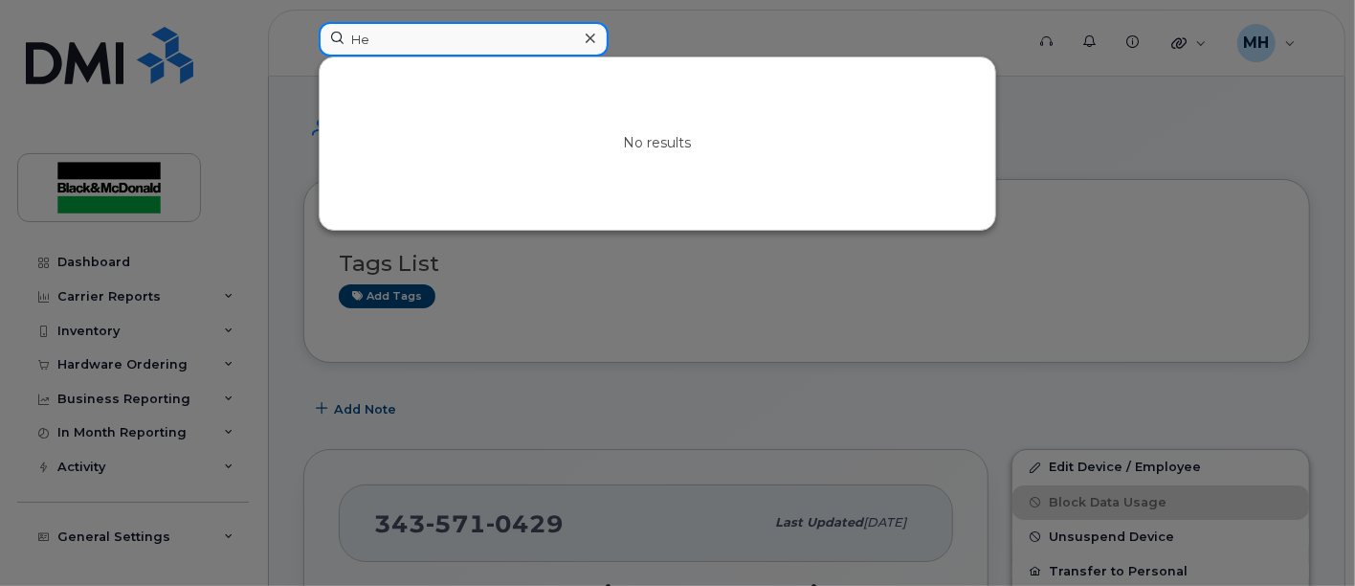
type input "H"
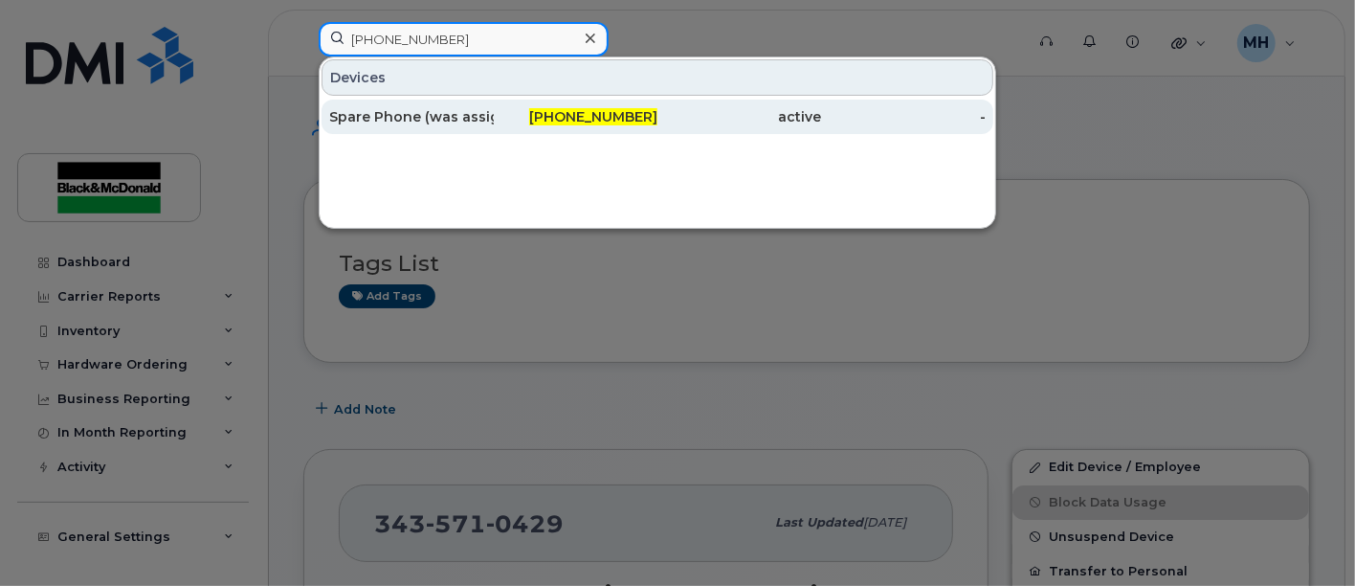
type input "[PHONE_NUMBER]"
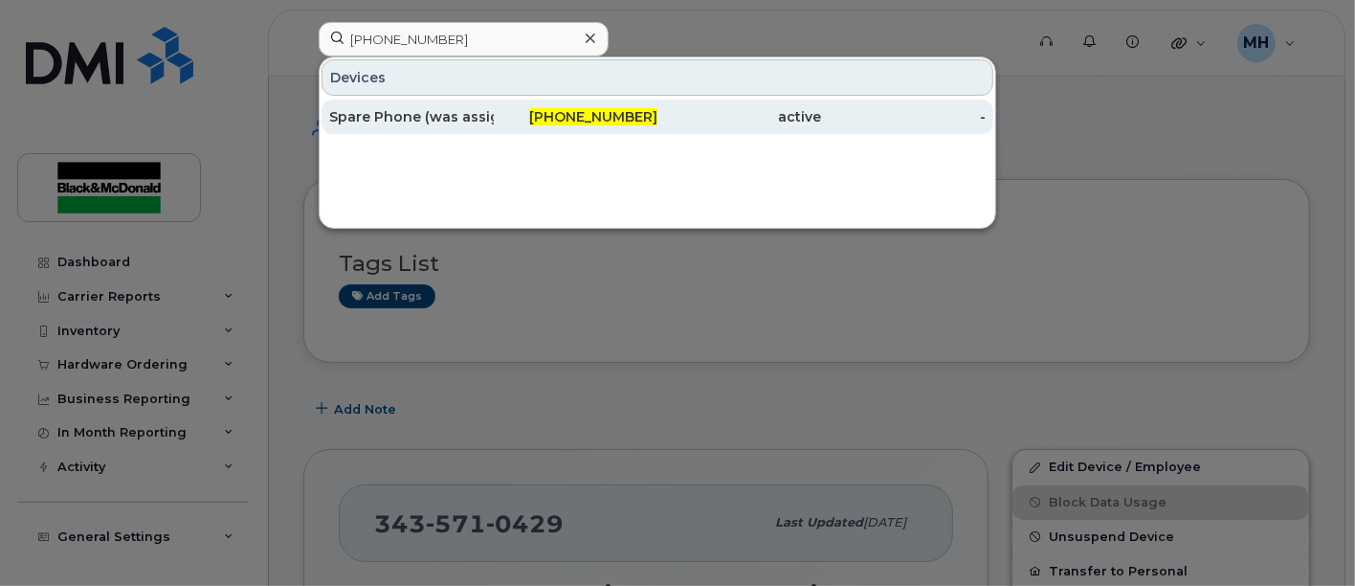
click at [471, 119] on div "Spare Phone (was assigned to [PERSON_NAME])" at bounding box center [411, 116] width 165 height 19
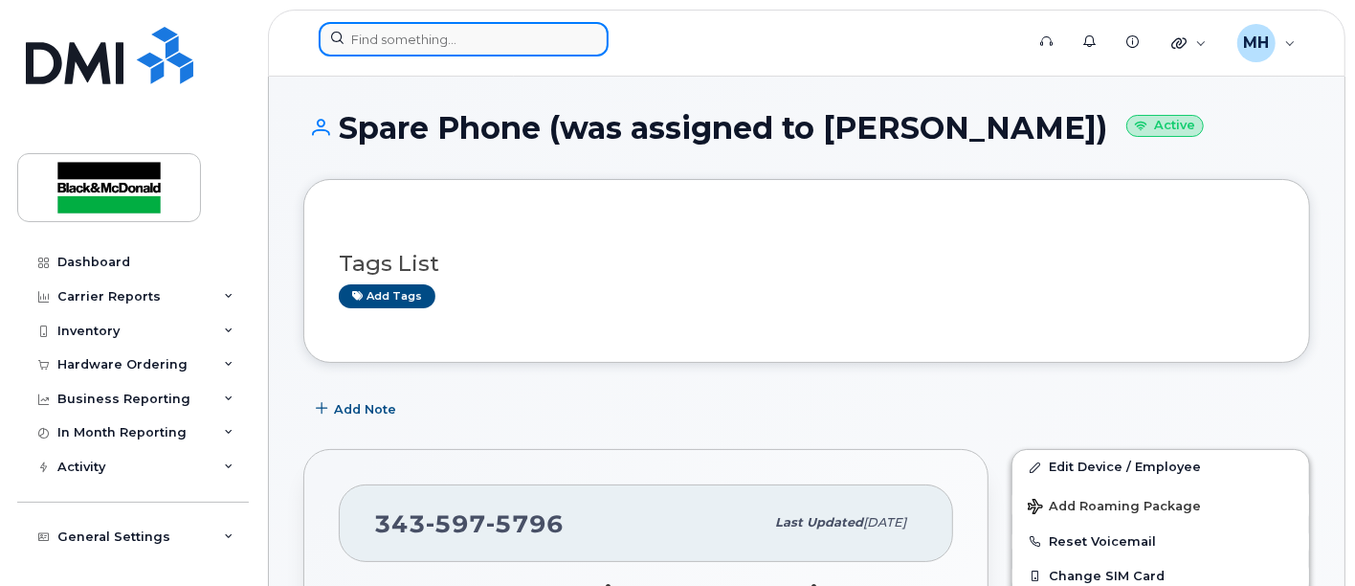
click at [395, 30] on input at bounding box center [464, 39] width 290 height 34
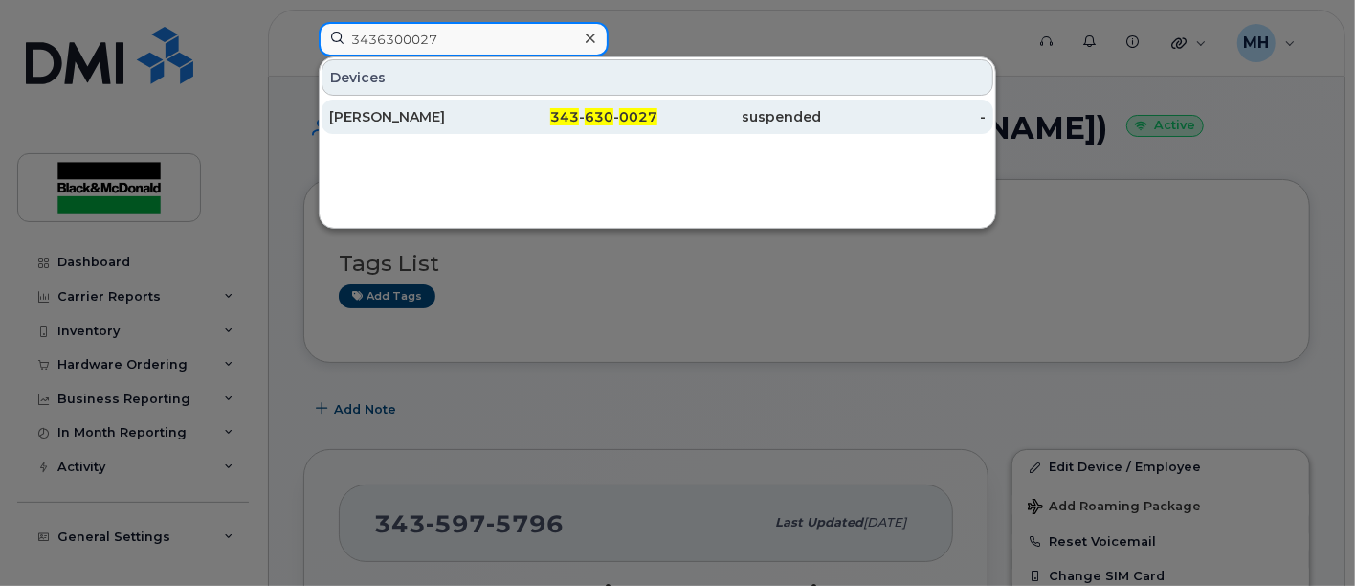
type input "3436300027"
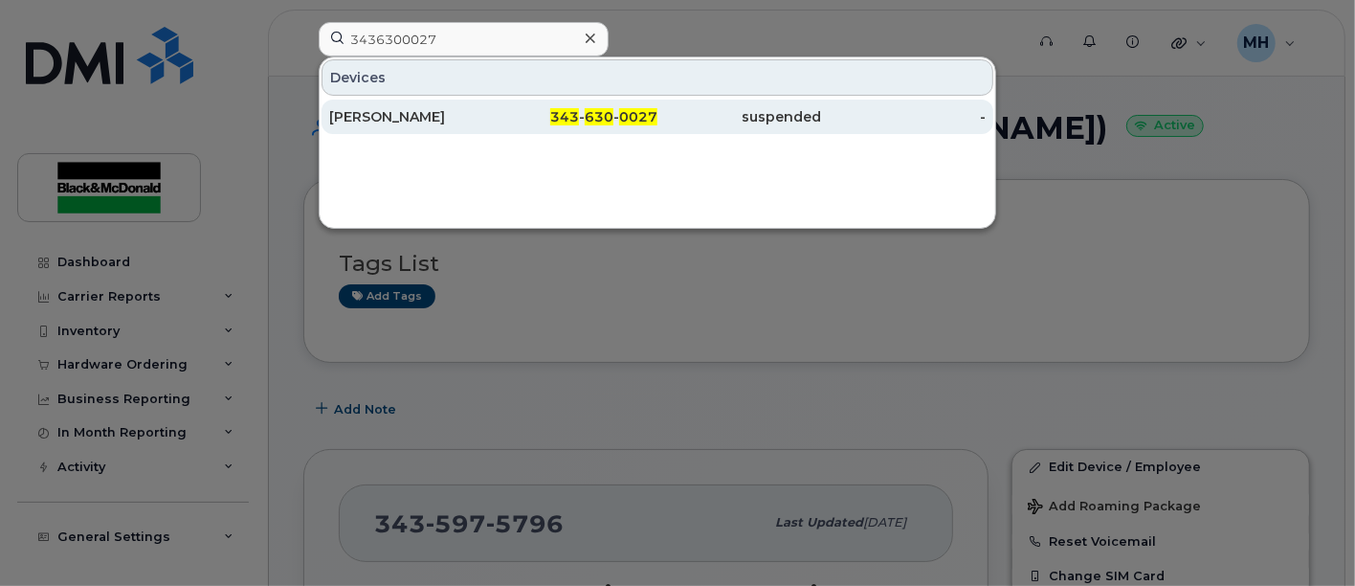
click at [382, 110] on div "[PERSON_NAME]" at bounding box center [411, 116] width 165 height 19
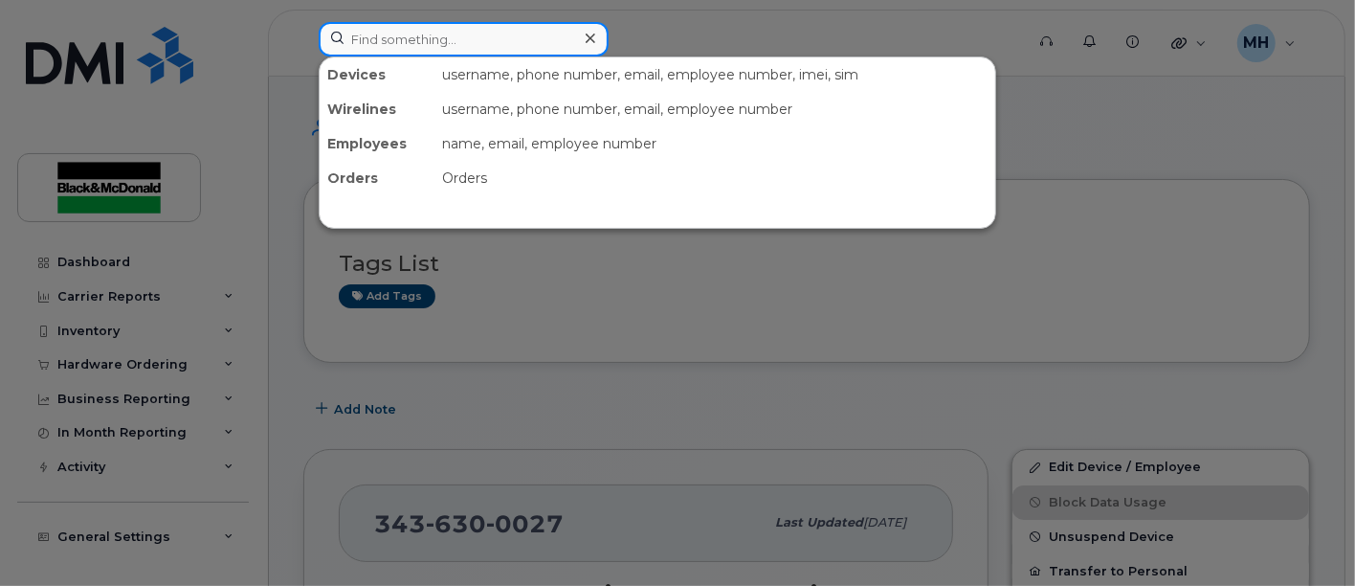
click at [504, 40] on input at bounding box center [464, 39] width 290 height 34
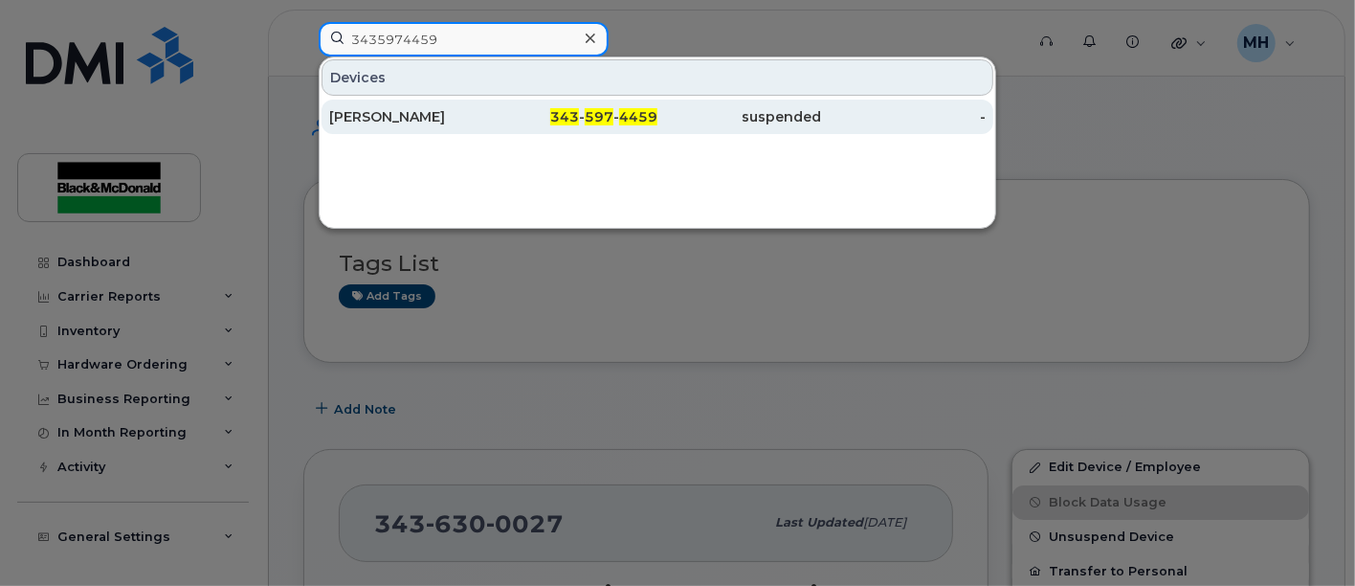
type input "3435974459"
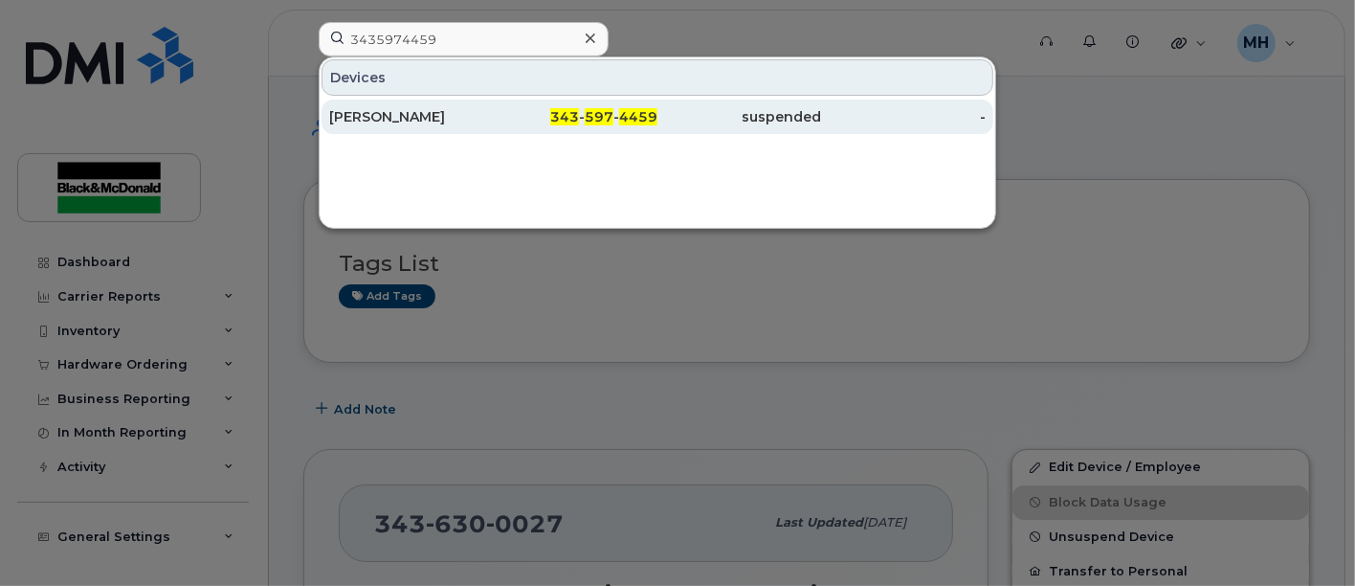
click at [416, 122] on div "Tyler Branston" at bounding box center [411, 116] width 165 height 19
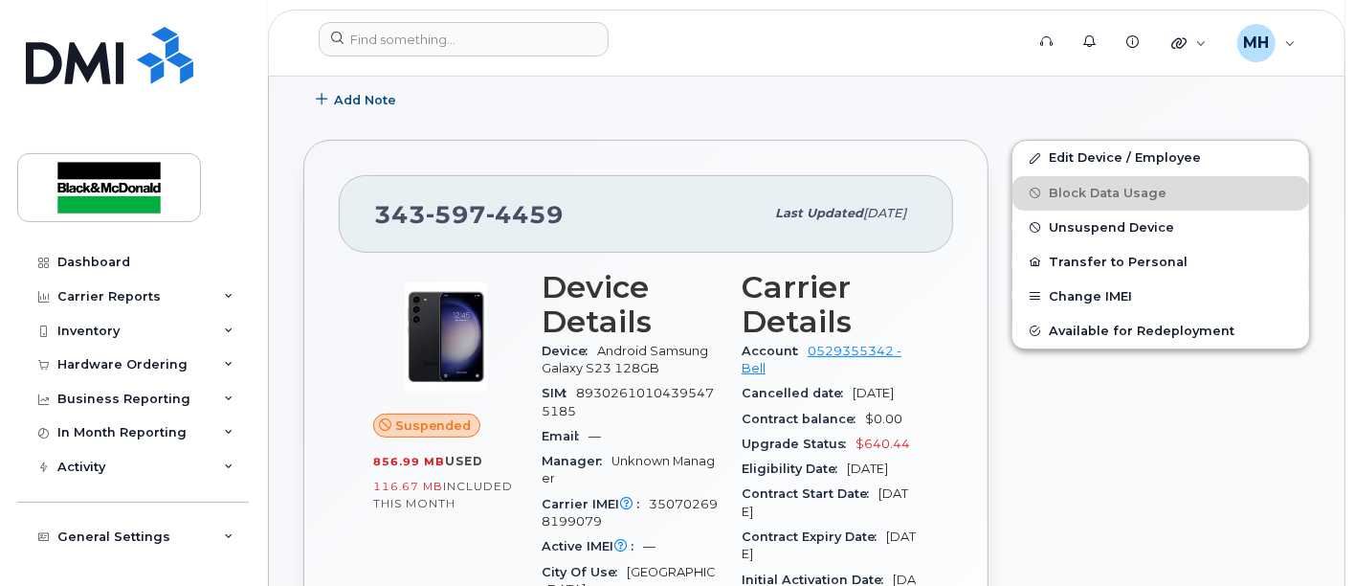
scroll to position [212, 0]
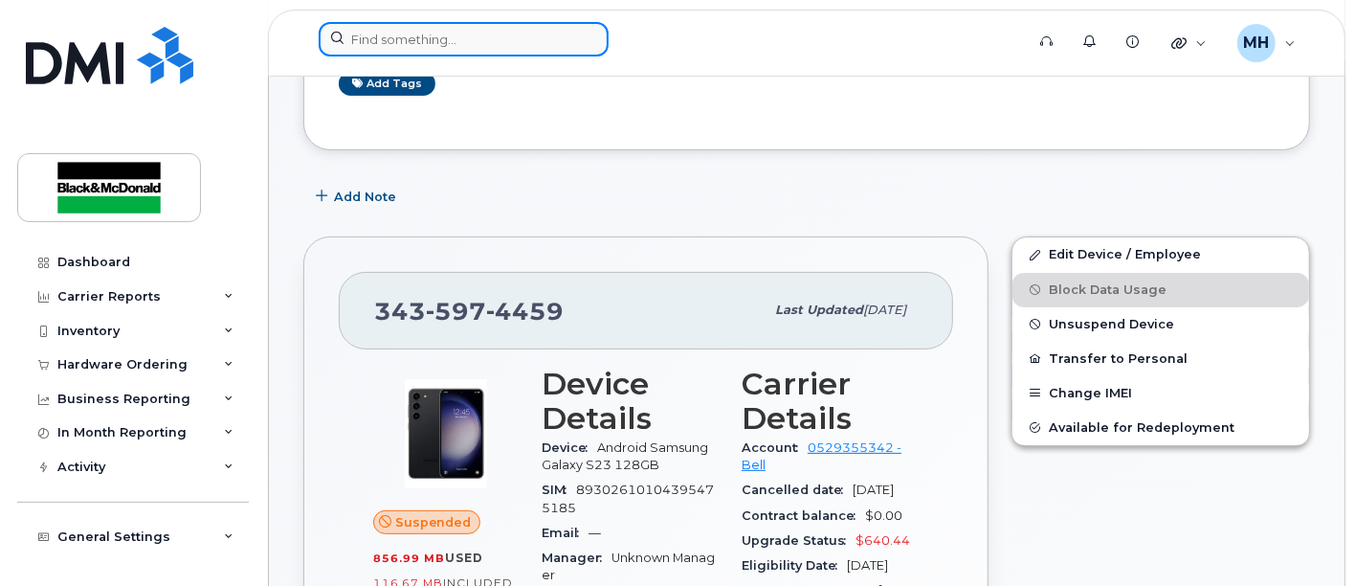
drag, startPoint x: 366, startPoint y: 39, endPoint x: 380, endPoint y: 33, distance: 15.5
click at [371, 36] on input at bounding box center [464, 39] width 290 height 34
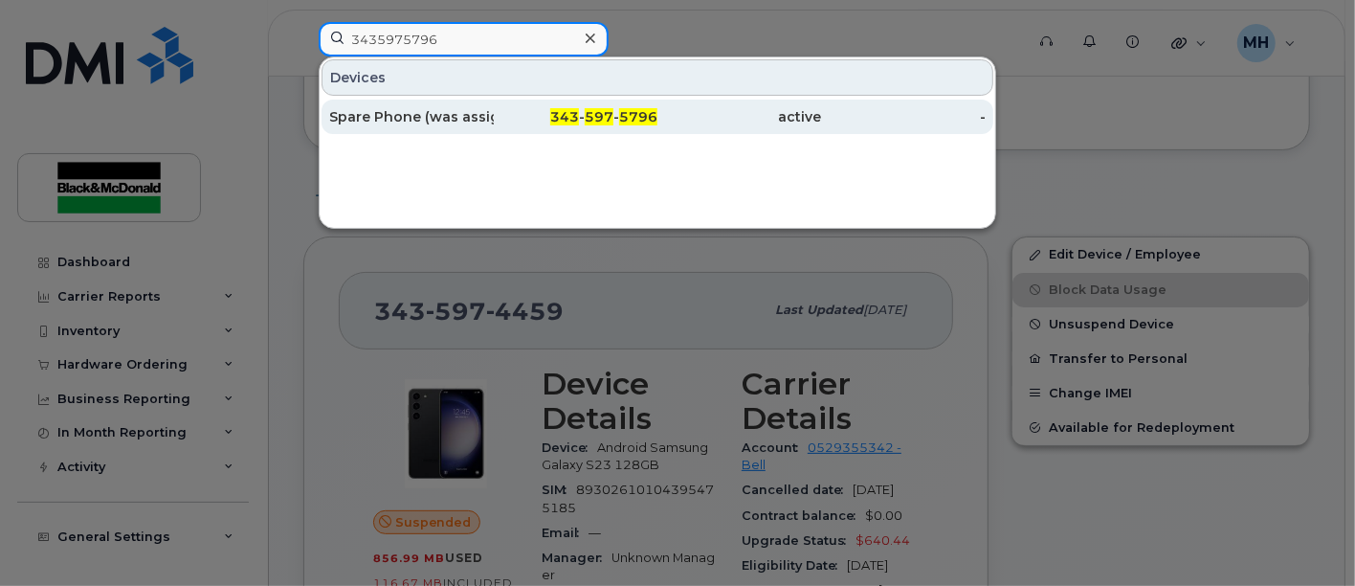
type input "3435975796"
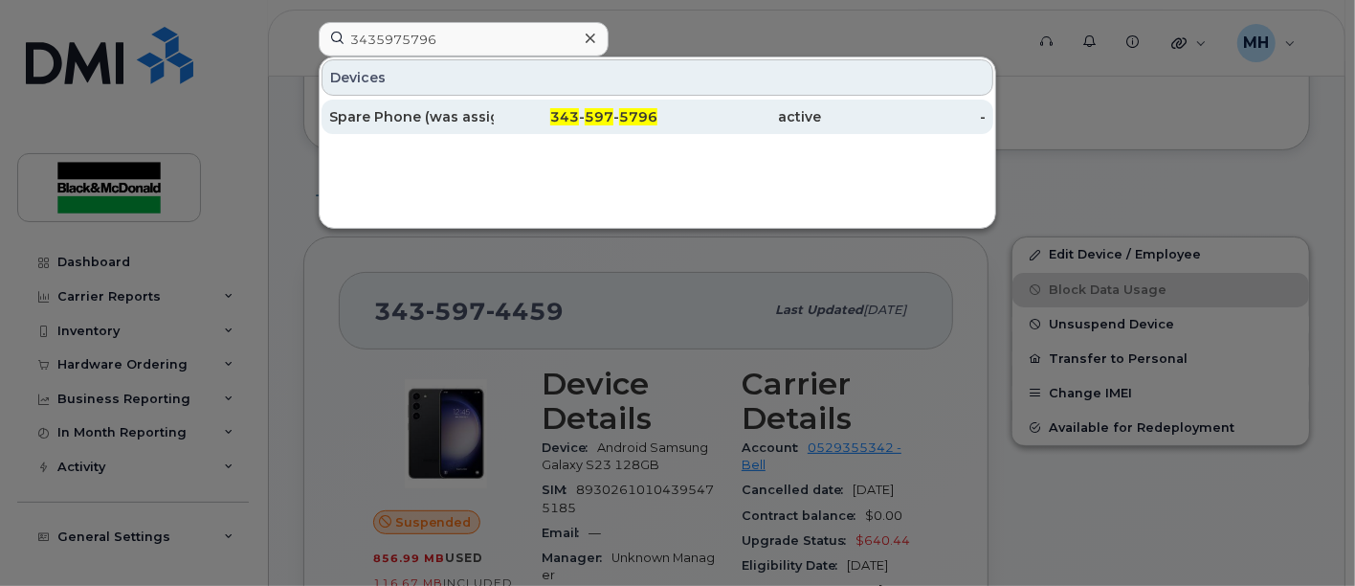
click at [429, 126] on div "Spare Phone (was assigned to [PERSON_NAME])" at bounding box center [411, 117] width 165 height 34
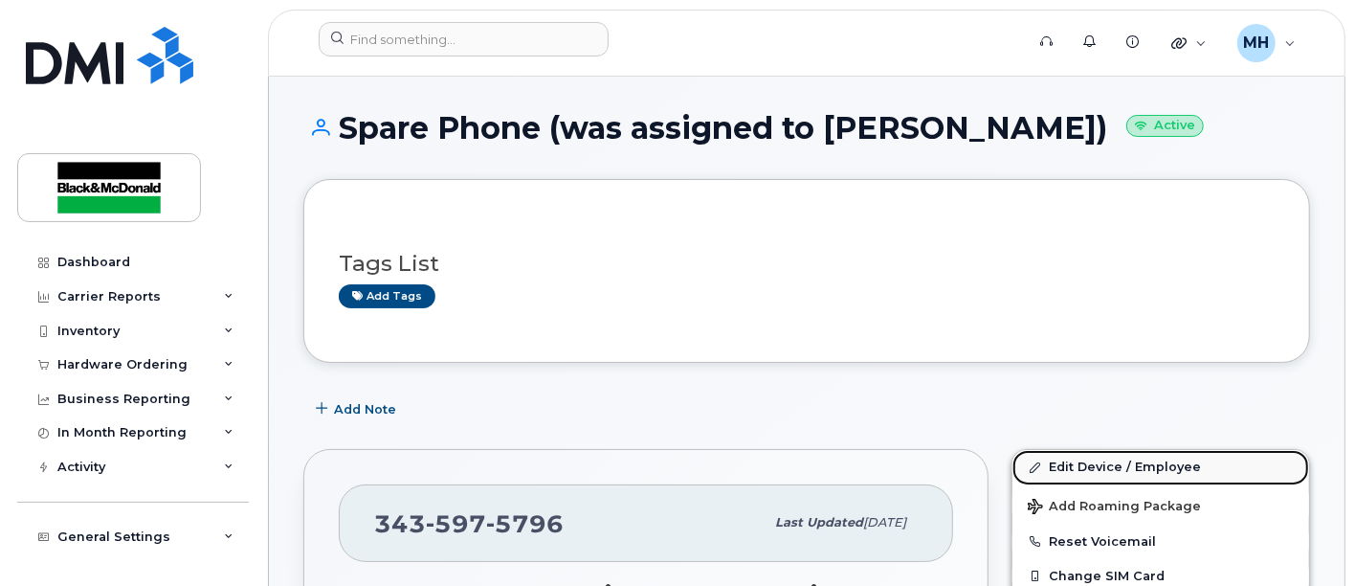
drag, startPoint x: 1093, startPoint y: 466, endPoint x: 1061, endPoint y: 457, distance: 32.7
click at [1095, 466] on link "Edit Device / Employee" at bounding box center [1160, 467] width 297 height 34
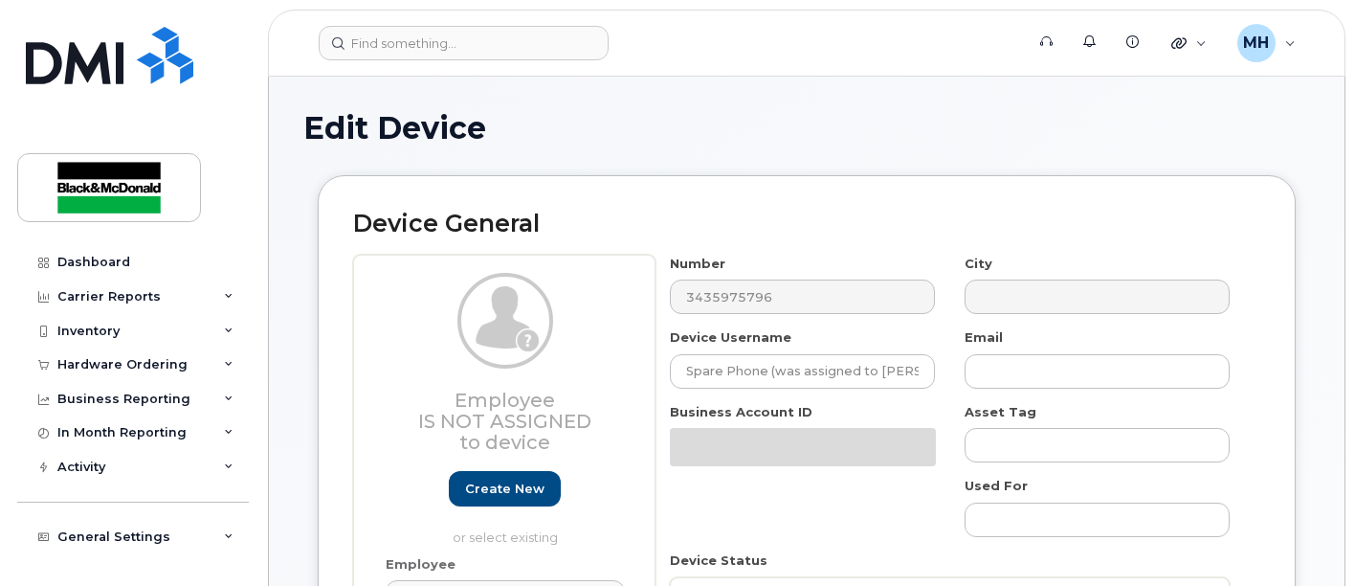
select select "91404"
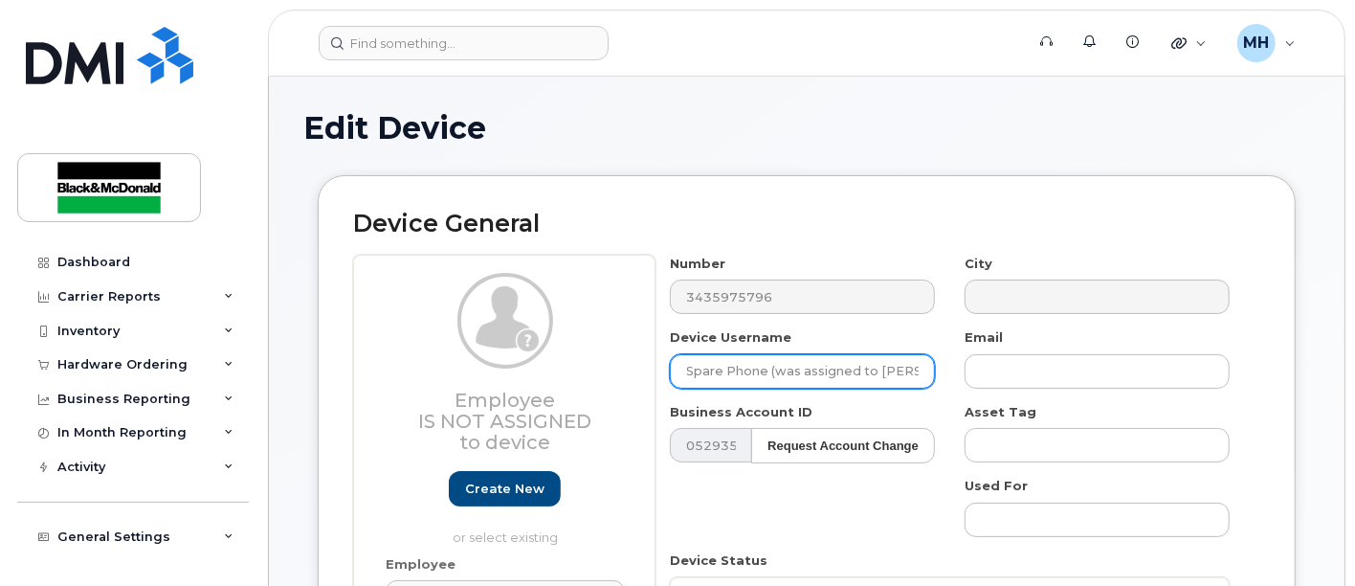
click at [766, 372] on input "Spare Phone (was assigned to [PERSON_NAME])" at bounding box center [802, 371] width 265 height 34
drag, startPoint x: 685, startPoint y: 373, endPoint x: 616, endPoint y: 291, distance: 107.3
click at [1055, 359] on div "Number 3435975796 City Device Username Spare Phone (was assigned to Braedan Cha…" at bounding box center [950, 513] width 589 height 517
paste input "[PERSON_NAME]"
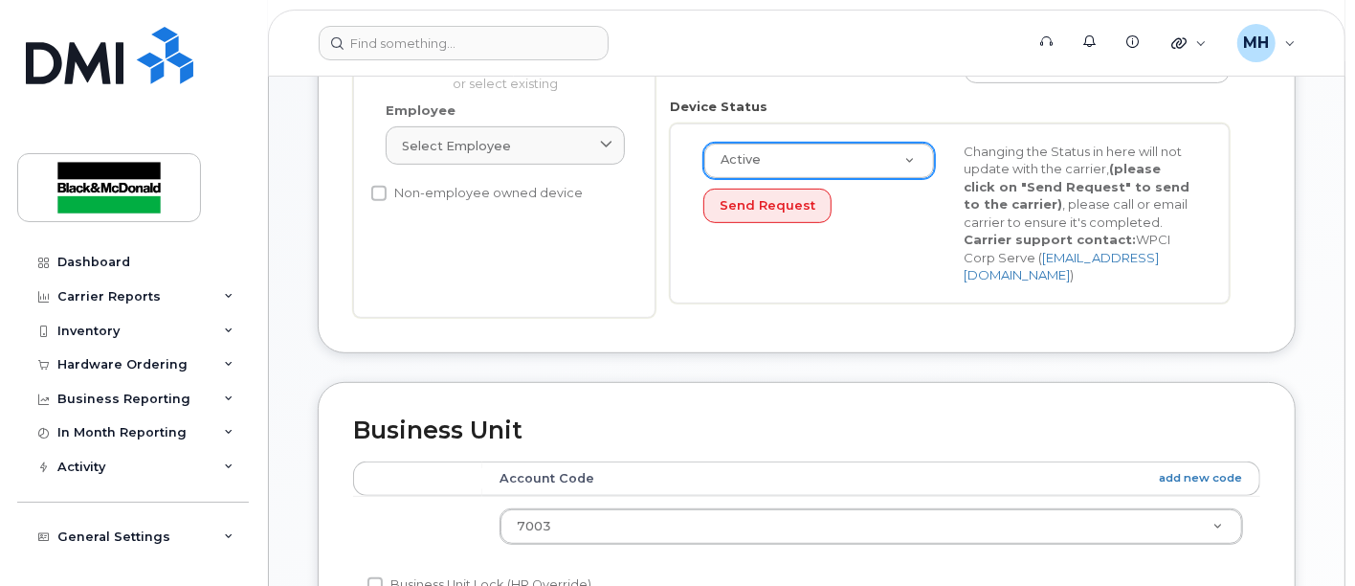
scroll to position [531, 0]
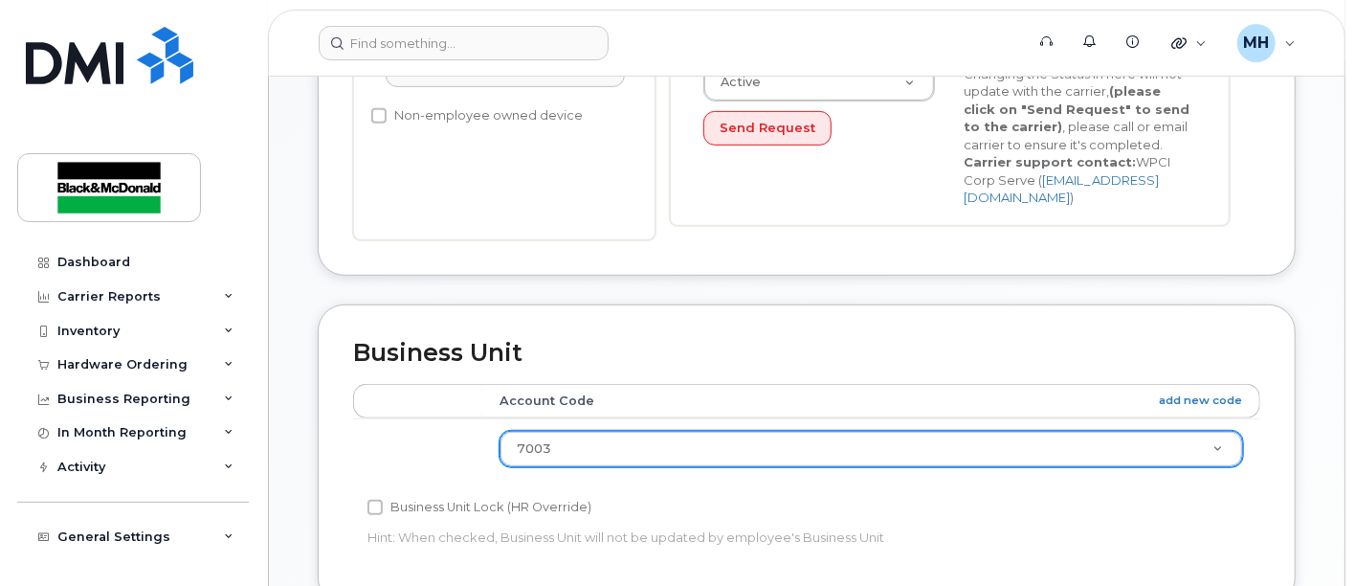
type input "[PERSON_NAME]"
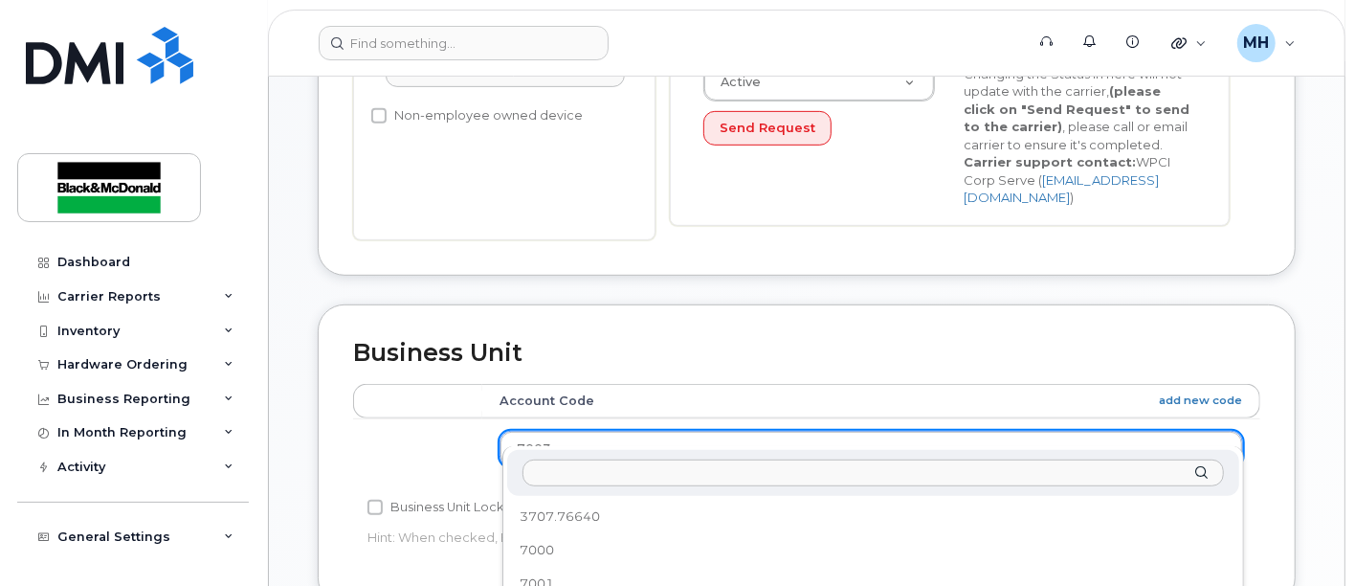
click at [697, 473] on input "text" at bounding box center [872, 473] width 701 height 28
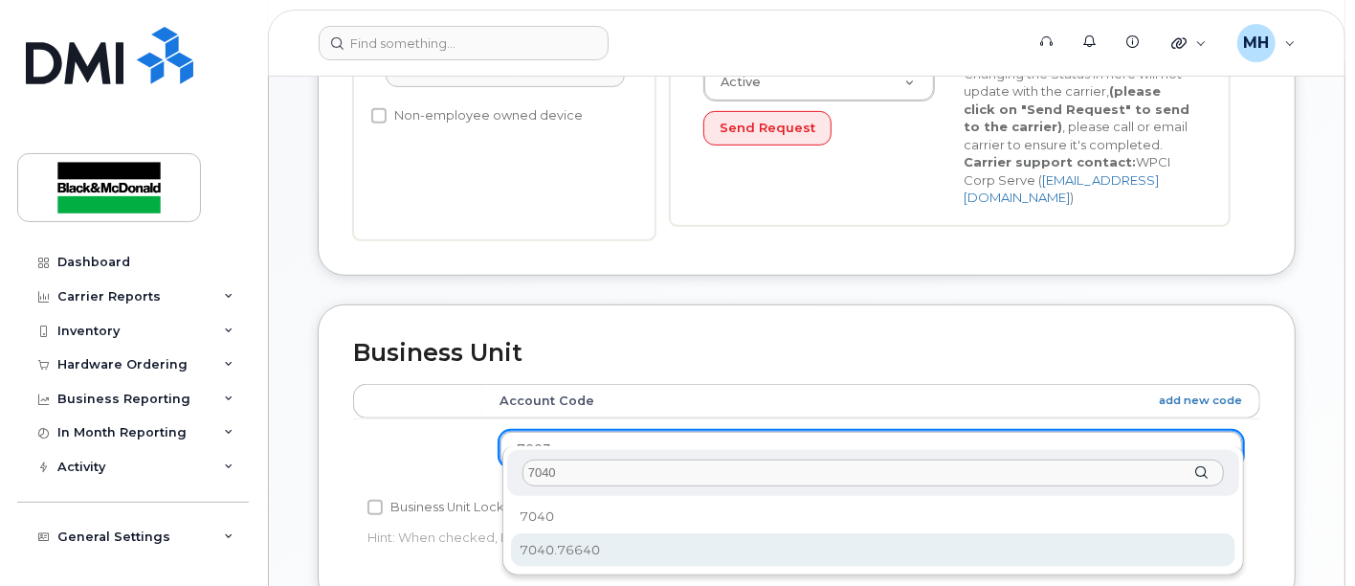
type input "7040"
drag, startPoint x: 568, startPoint y: 549, endPoint x: 666, endPoint y: 521, distance: 101.7
select select "10731671"
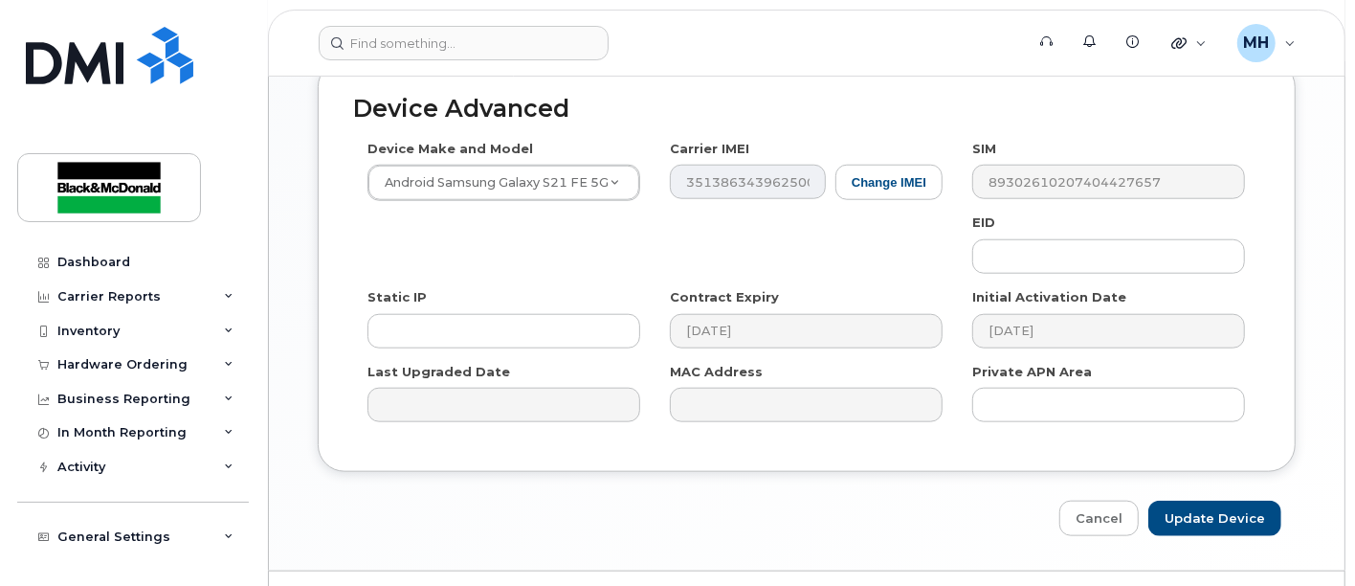
scroll to position [1126, 0]
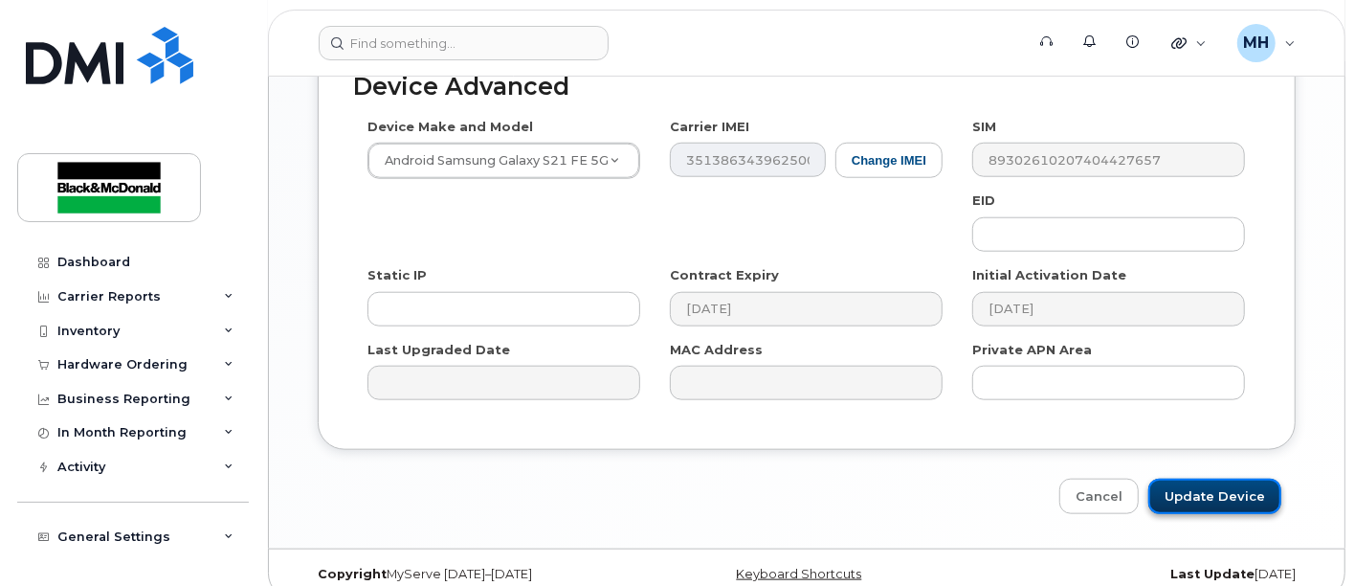
click at [1244, 478] on input "Update Device" at bounding box center [1214, 495] width 133 height 35
type input "Saving..."
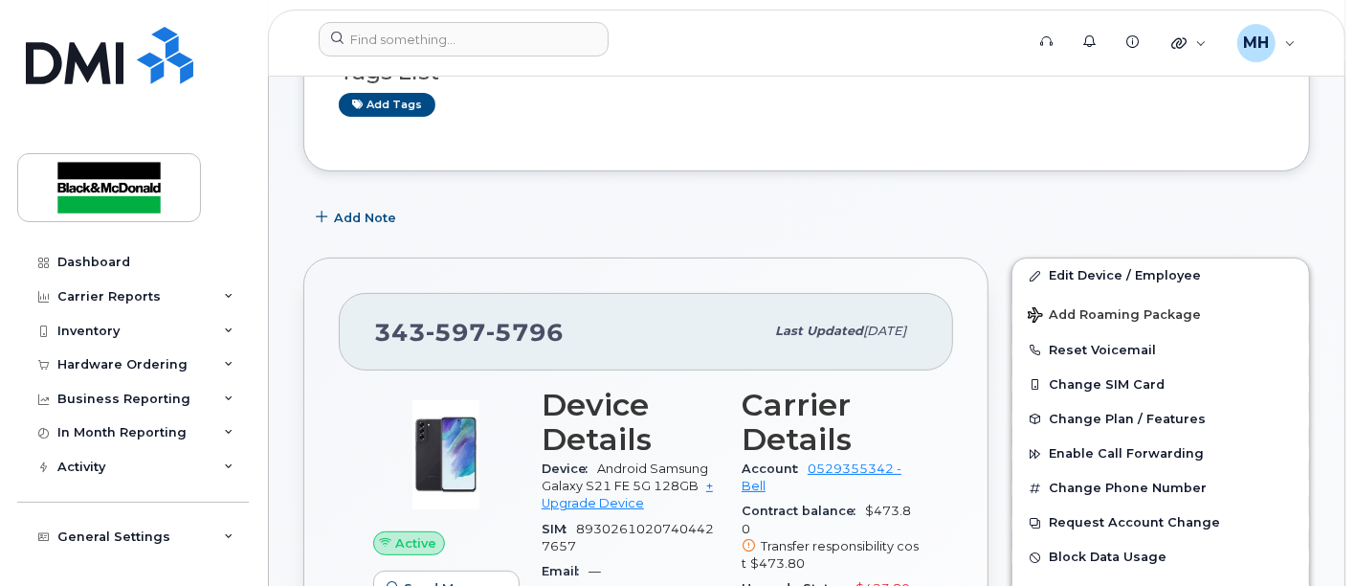
scroll to position [425, 0]
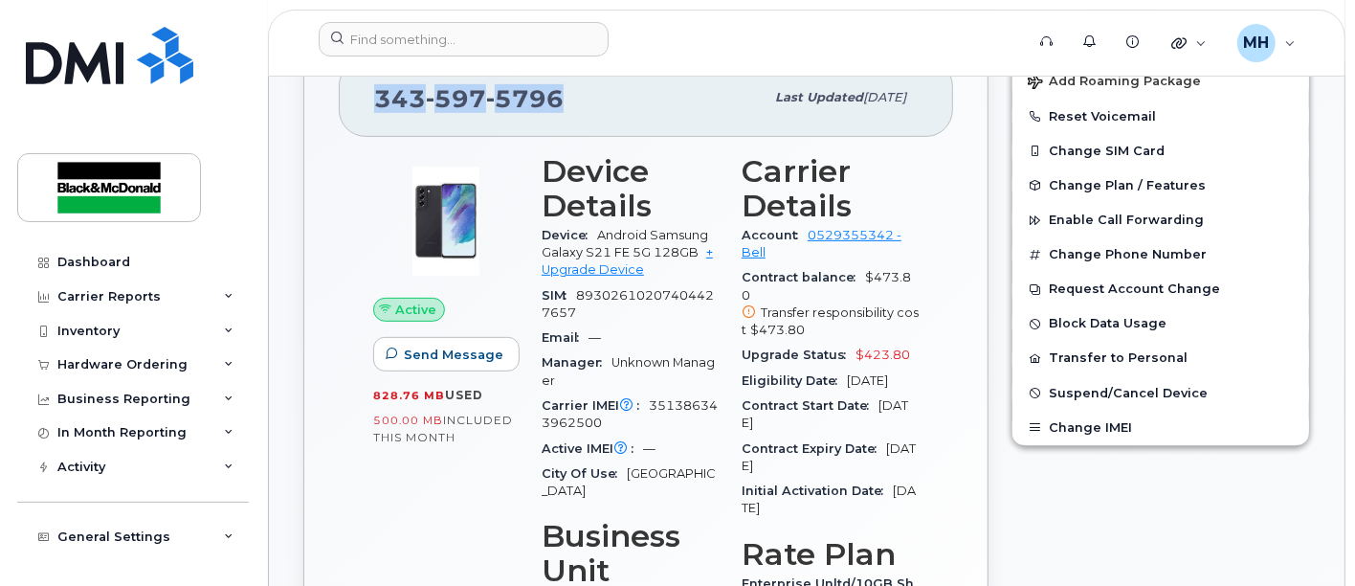
drag, startPoint x: 561, startPoint y: 102, endPoint x: 193, endPoint y: 183, distance: 376.2
click at [367, 110] on div "[PHONE_NUMBER] Last updated [DATE]" at bounding box center [646, 97] width 614 height 77
copy span "[PHONE_NUMBER]"
click at [565, 298] on span "SIM" at bounding box center [559, 295] width 34 height 14
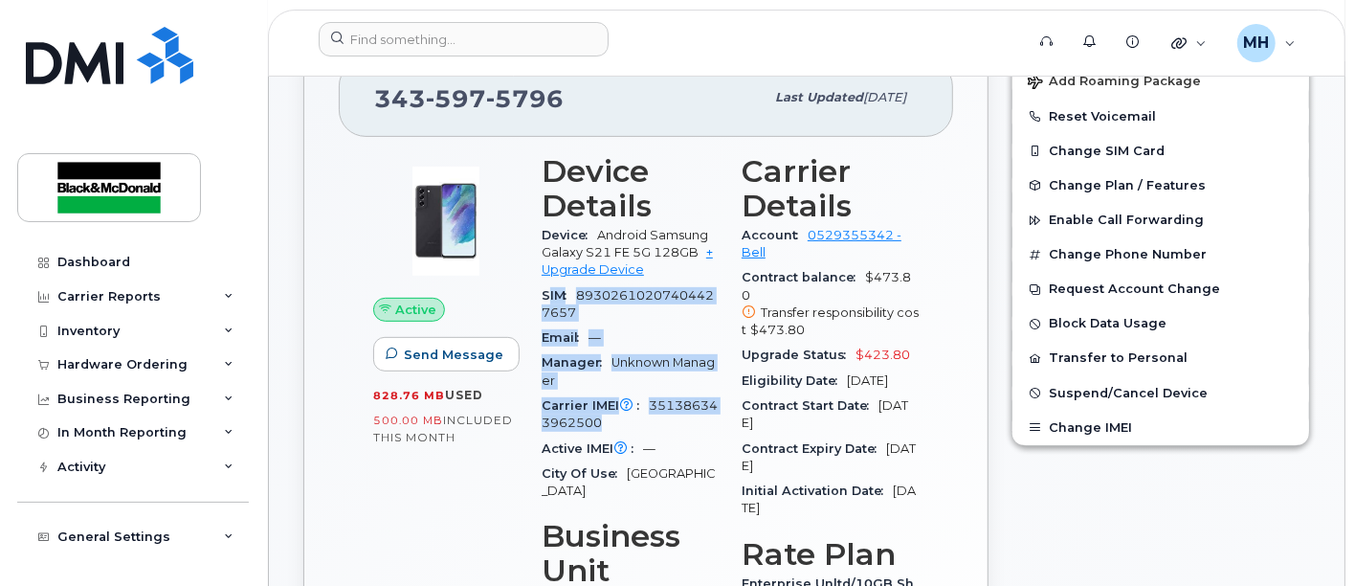
drag, startPoint x: 545, startPoint y: 290, endPoint x: 347, endPoint y: 309, distance: 199.0
click at [715, 416] on section "Device Details Device Android Samsung Galaxy S21 FE 5G 128GB + Upgrade Device S…" at bounding box center [630, 329] width 177 height 350
copy section "IM 89302610207404427657 Email — Manager Unknown Manager Carrier IMEI Carrier IM…"
